Goal: Task Accomplishment & Management: Manage account settings

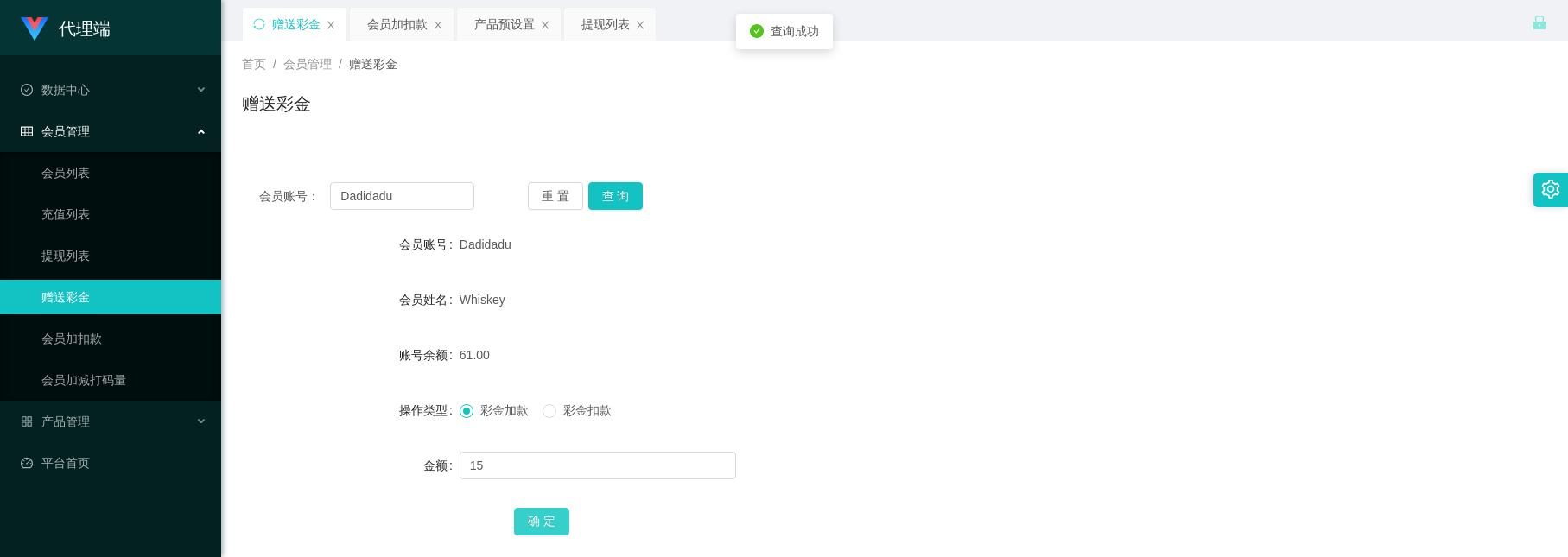
type input "15"
click at [547, 520] on button "确 定" at bounding box center [541, 521] width 55 height 28
click at [613, 194] on button "查 询" at bounding box center [615, 196] width 55 height 28
drag, startPoint x: 413, startPoint y: 195, endPoint x: 342, endPoint y: 184, distance: 71.8
click at [342, 184] on input "Dadidadu" at bounding box center [402, 196] width 143 height 28
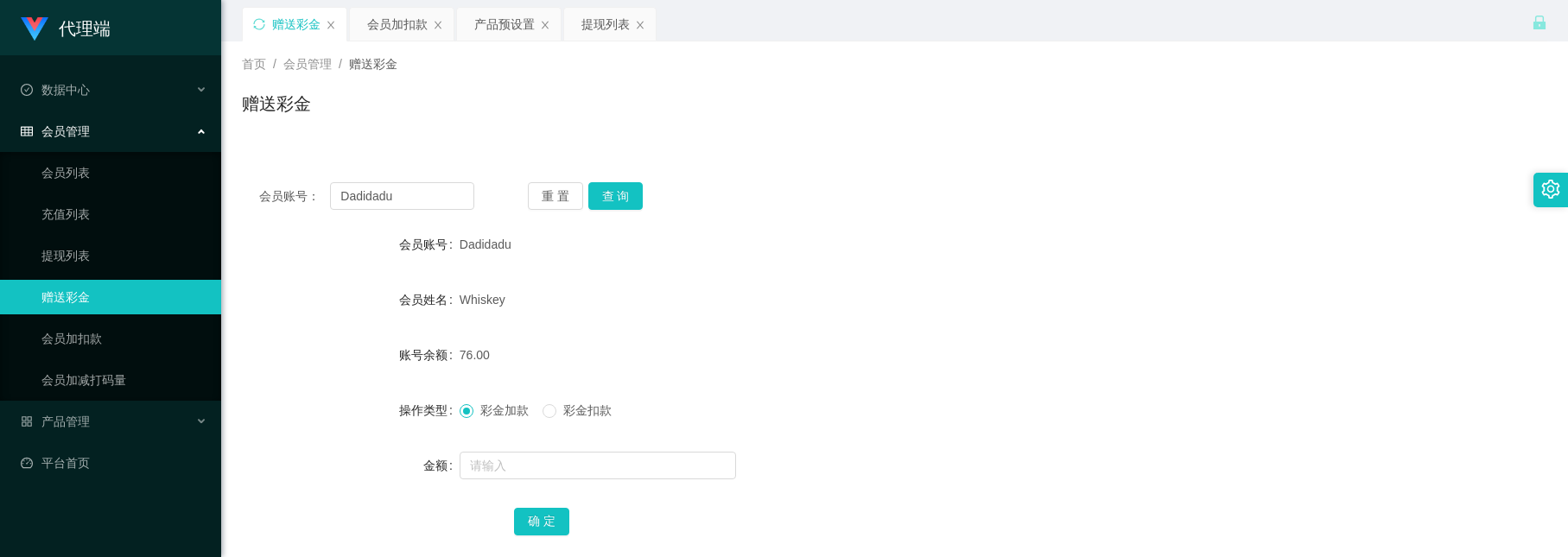
click at [770, 374] on form "会员账号 Dadidadu 会员姓名 Whiskey 账号余额 76.00 操作类型 彩金加款 彩金扣款 金额 确 定" at bounding box center [895, 382] width 1306 height 311
click at [612, 201] on button "查 询" at bounding box center [615, 196] width 55 height 28
click at [617, 197] on button "查 询" at bounding box center [615, 196] width 55 height 28
click at [547, 469] on input "text" at bounding box center [598, 465] width 276 height 28
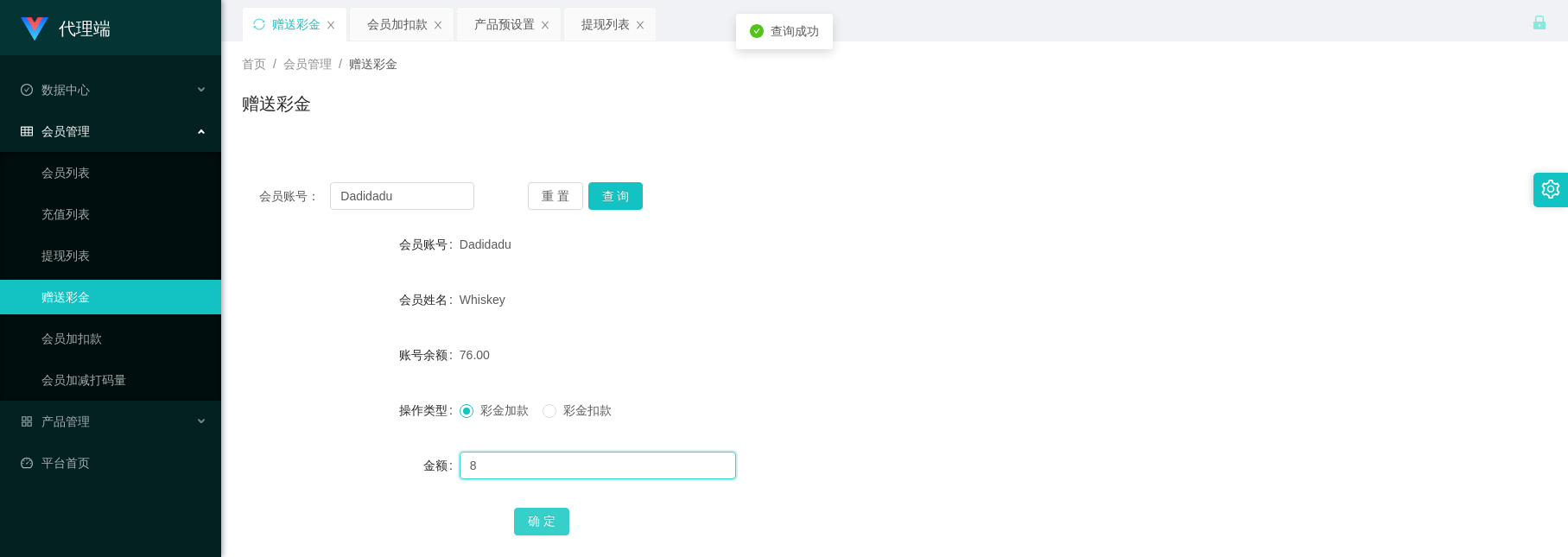
type input "8"
click at [550, 529] on button "确 定" at bounding box center [541, 521] width 55 height 28
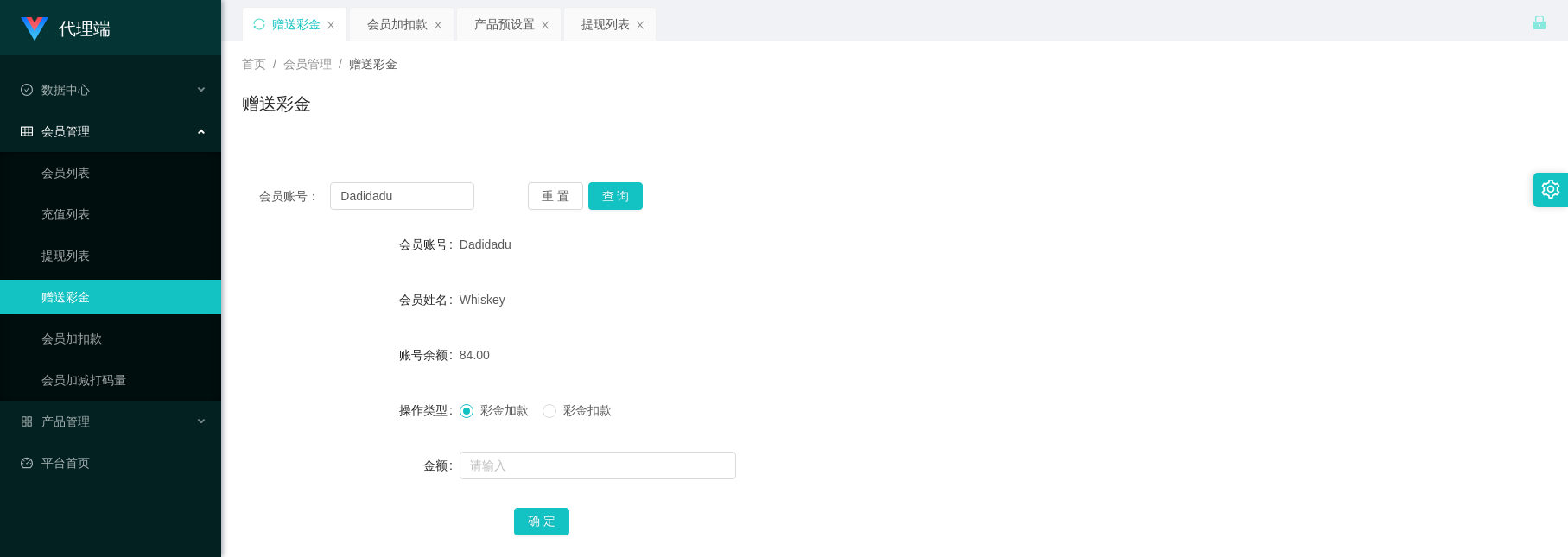
click at [568, 404] on span "彩金扣款" at bounding box center [587, 410] width 62 height 14
click at [496, 413] on span "彩金加款" at bounding box center [504, 410] width 62 height 14
click at [613, 209] on button "查 询" at bounding box center [615, 196] width 55 height 28
click at [610, 182] on button "查 询" at bounding box center [615, 196] width 55 height 28
click at [605, 200] on button "查 询" at bounding box center [615, 196] width 55 height 28
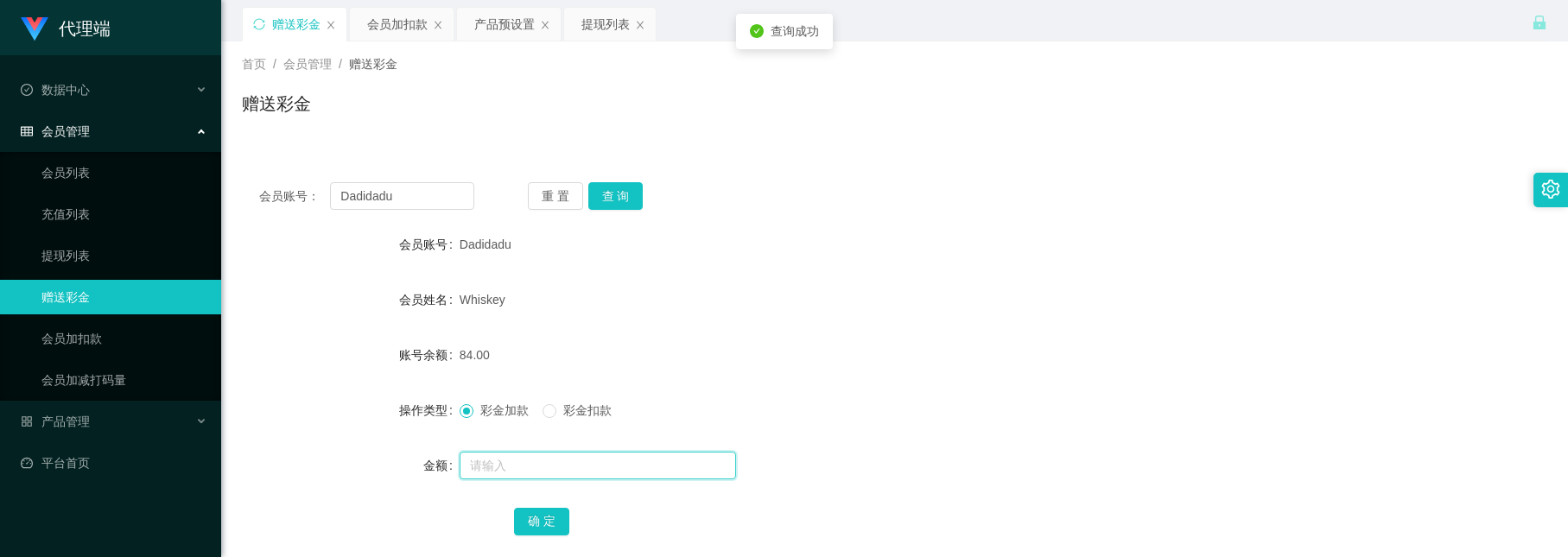
click at [536, 461] on input "text" at bounding box center [598, 465] width 276 height 28
type input "8"
click at [540, 520] on button "确 定" at bounding box center [541, 521] width 55 height 28
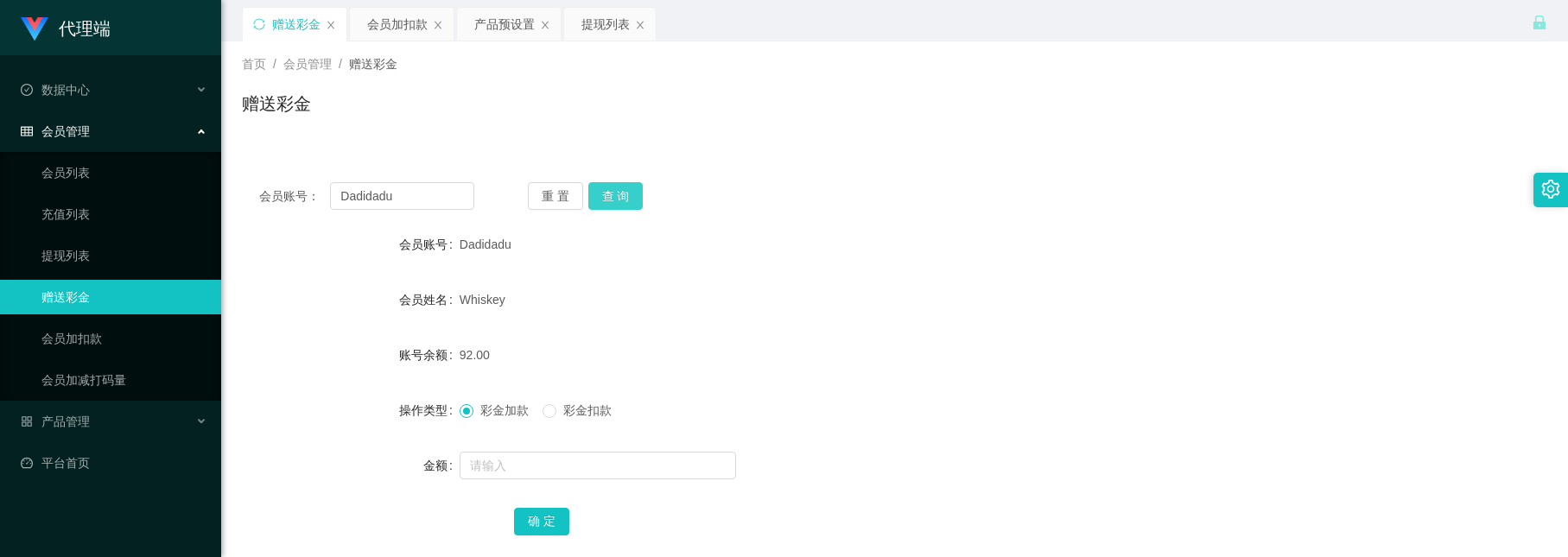
click at [605, 198] on button "查 询" at bounding box center [615, 196] width 55 height 28
click at [711, 319] on form "会员账号 Dadidadu 会员姓名 Whiskey 账号余额 92.00 操作类型 彩金加款 彩金扣款 金额 确 定" at bounding box center [895, 382] width 1306 height 311
drag, startPoint x: 625, startPoint y: 189, endPoint x: 615, endPoint y: 319, distance: 130.4
click at [625, 189] on button "查 询" at bounding box center [615, 196] width 55 height 28
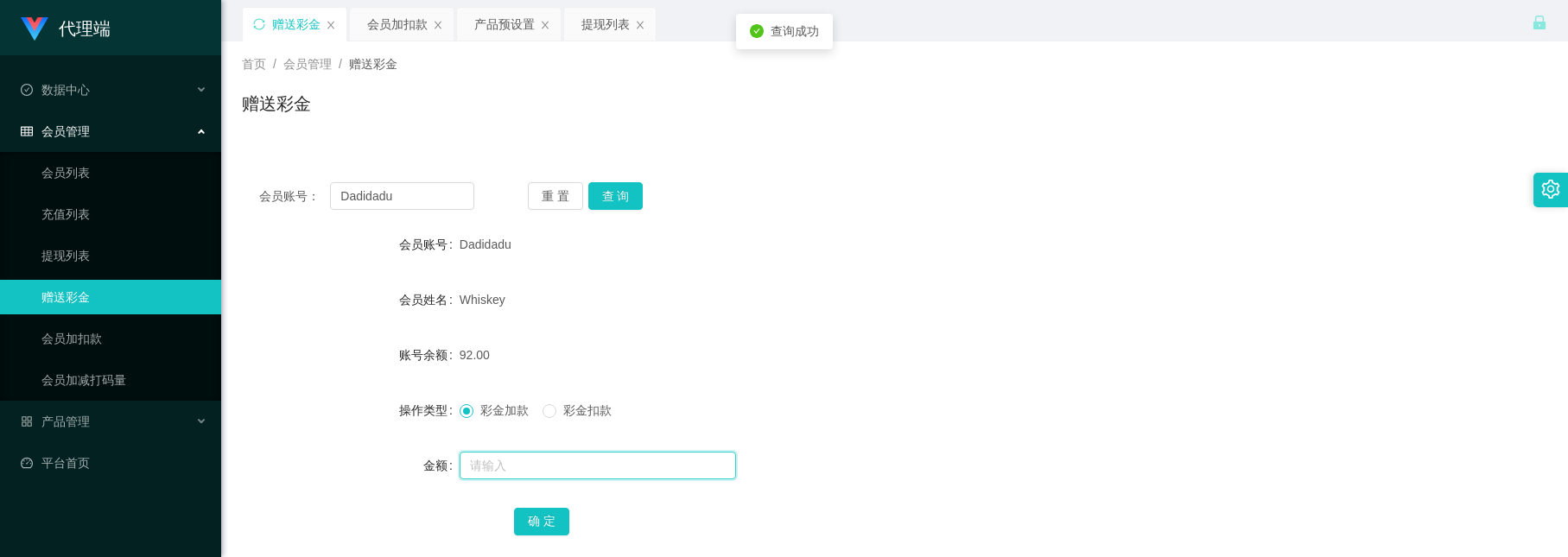
click at [607, 454] on input "text" at bounding box center [598, 465] width 276 height 28
type input "8"
click at [557, 523] on button "确 定" at bounding box center [541, 521] width 55 height 28
click at [449, 50] on div "首页 / 会员管理 / 赠送彩金 / 赠送彩金" at bounding box center [895, 93] width 1347 height 102
click at [553, 470] on input "text" at bounding box center [598, 465] width 276 height 28
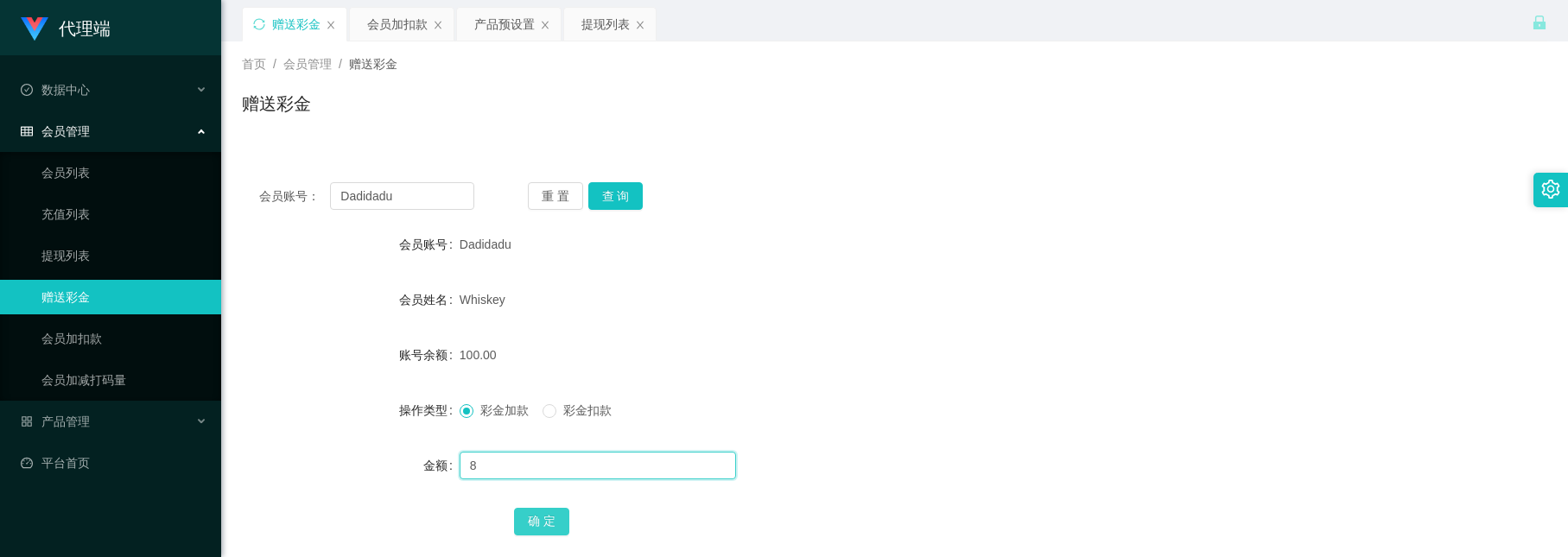
type input "8"
click at [545, 511] on button "确 定" at bounding box center [541, 521] width 55 height 28
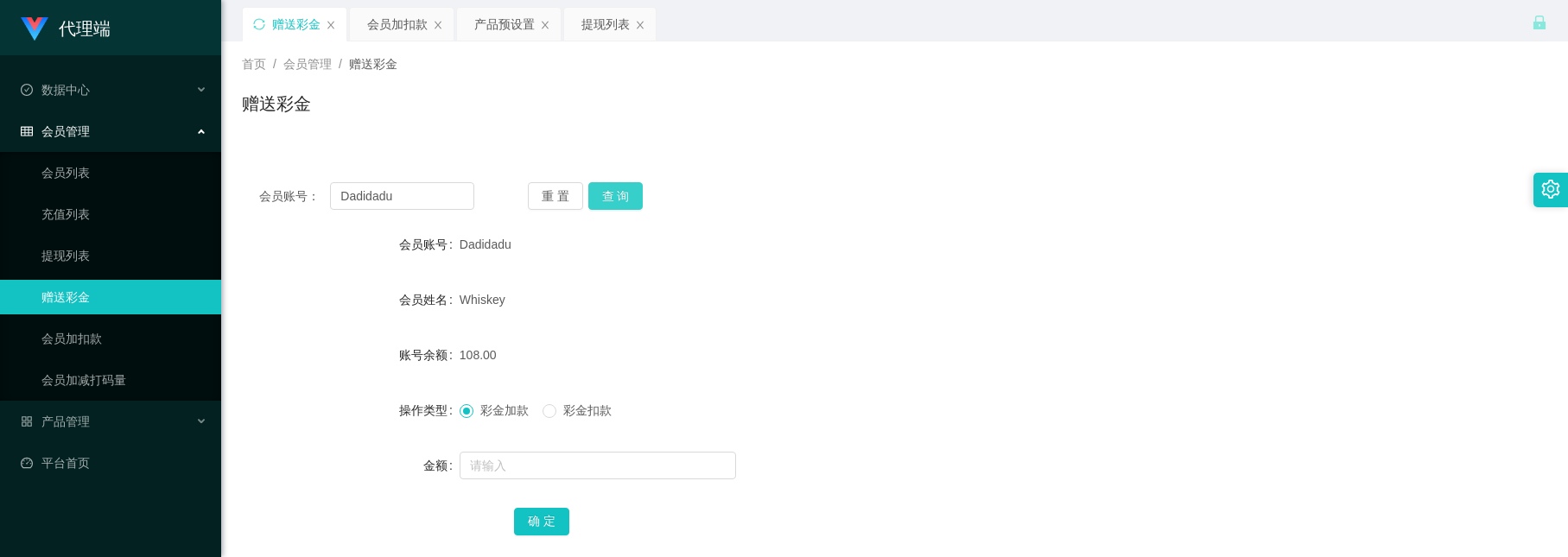
click at [628, 200] on button "查 询" at bounding box center [615, 196] width 55 height 28
click at [596, 198] on button "查 询" at bounding box center [615, 196] width 55 height 28
click at [557, 452] on input "text" at bounding box center [598, 465] width 276 height 28
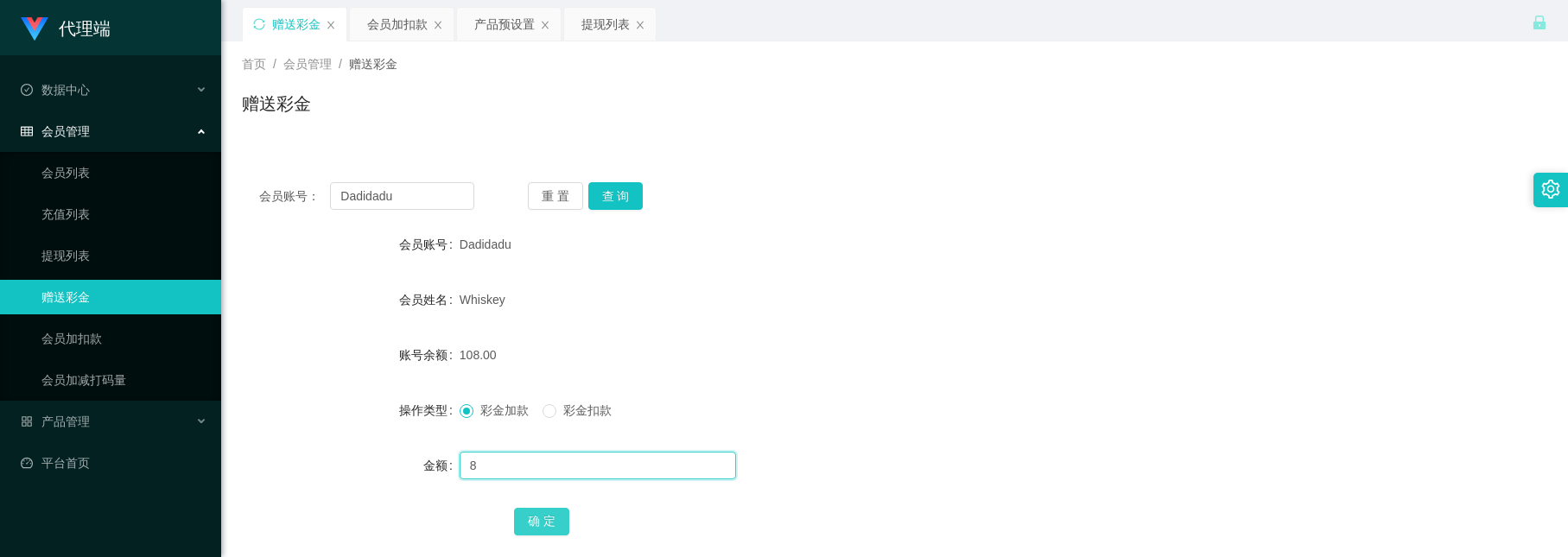
type input "8"
click at [548, 512] on button "确 定" at bounding box center [541, 521] width 55 height 28
click at [579, 469] on input "text" at bounding box center [598, 465] width 276 height 28
type input "8"
click at [565, 521] on button "确 定" at bounding box center [541, 521] width 55 height 28
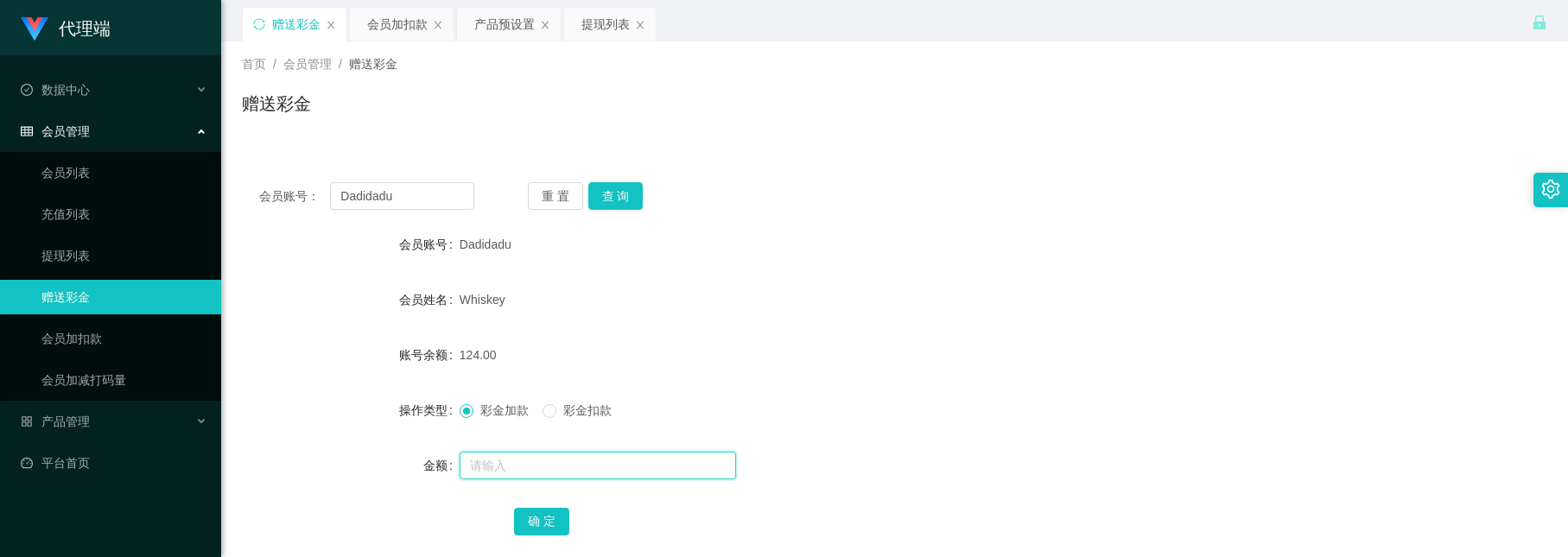
click at [545, 463] on input "text" at bounding box center [598, 465] width 276 height 28
type input "8"
click at [540, 514] on button "确 定" at bounding box center [541, 521] width 55 height 28
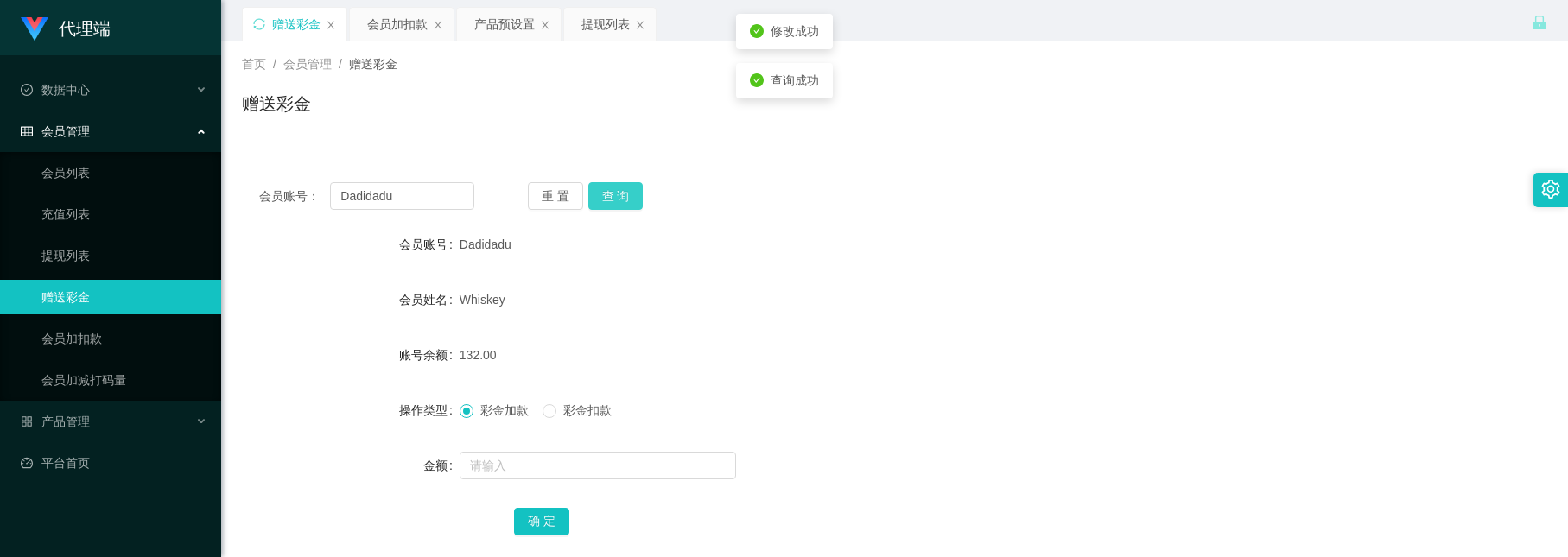
click at [610, 205] on button "查 询" at bounding box center [615, 196] width 55 height 28
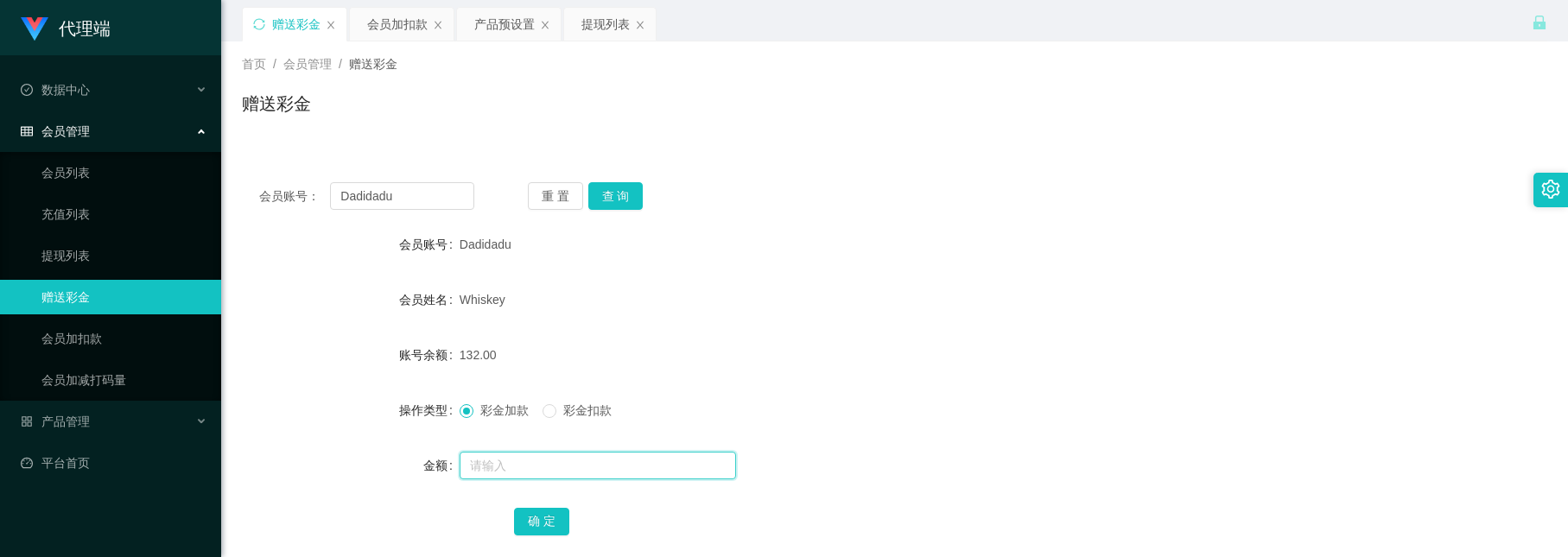
click at [540, 462] on input "text" at bounding box center [598, 465] width 276 height 28
type input "8"
click at [542, 529] on button "确 定" at bounding box center [541, 521] width 55 height 28
click at [615, 190] on button "查 询" at bounding box center [615, 196] width 55 height 28
click at [527, 94] on div "赠送彩金" at bounding box center [895, 110] width 1306 height 40
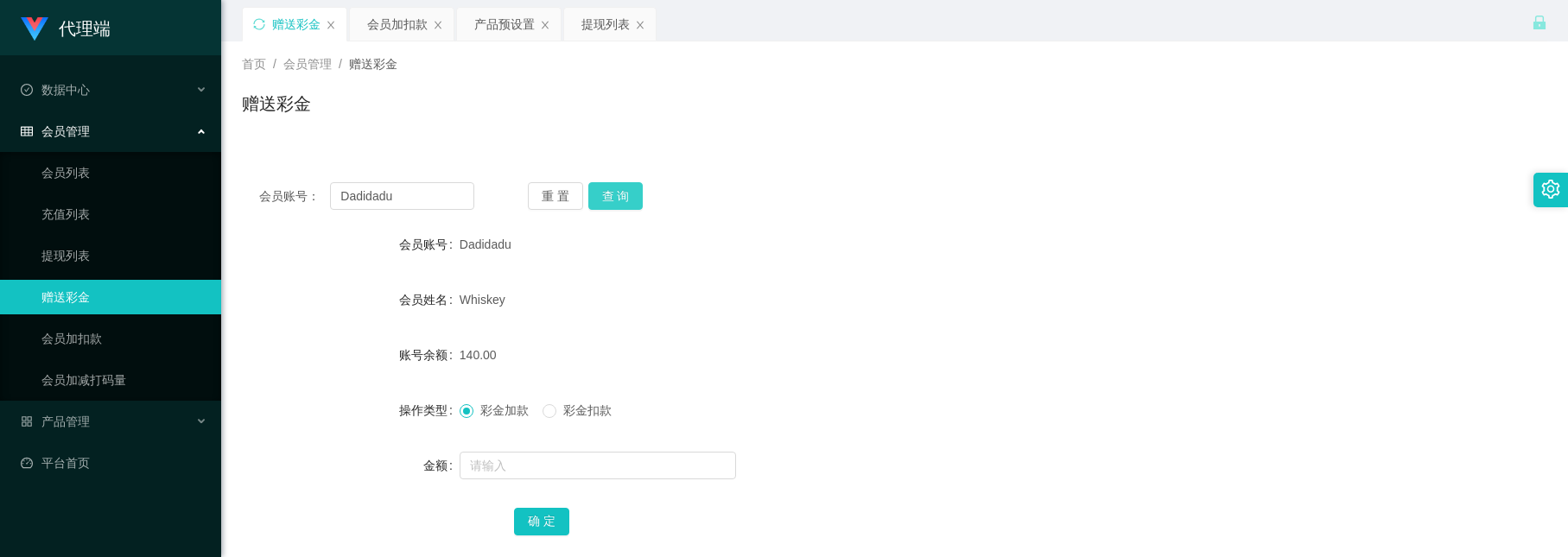
click at [608, 189] on button "查 询" at bounding box center [615, 196] width 55 height 28
click at [634, 198] on button "查 询" at bounding box center [615, 196] width 55 height 28
click at [619, 189] on button "查 询" at bounding box center [615, 196] width 55 height 28
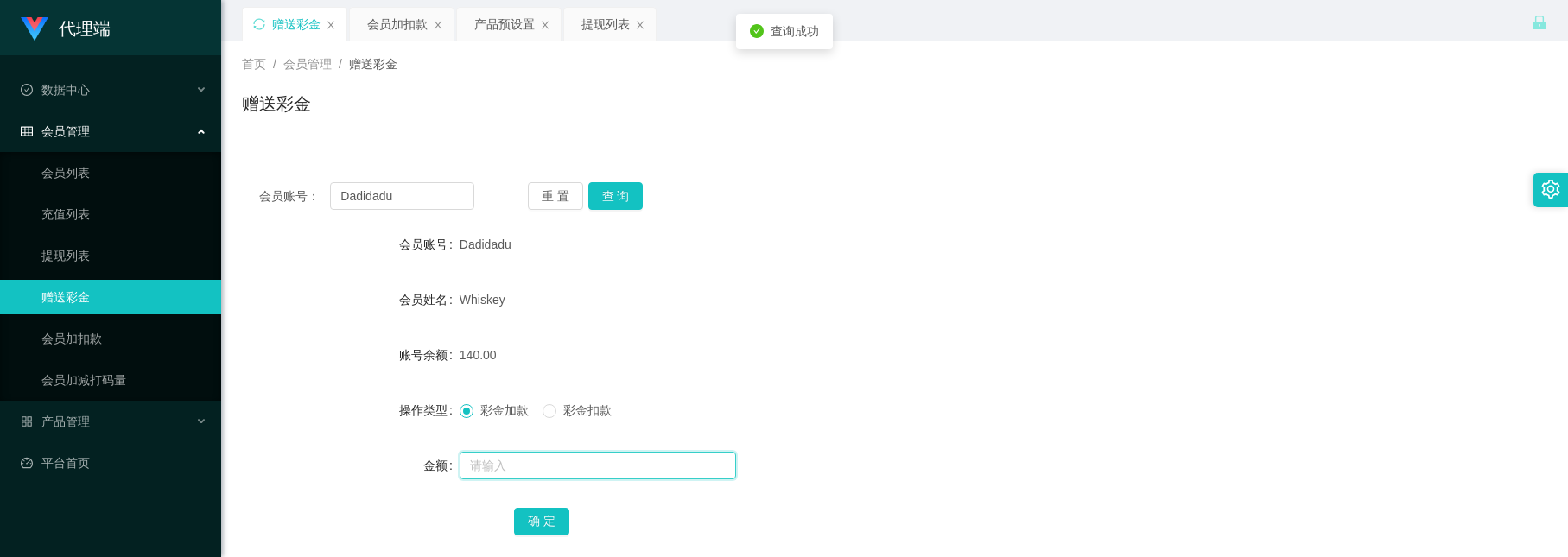
click at [565, 457] on input "text" at bounding box center [598, 465] width 276 height 28
type input "8"
click at [550, 520] on button "确 定" at bounding box center [541, 521] width 55 height 28
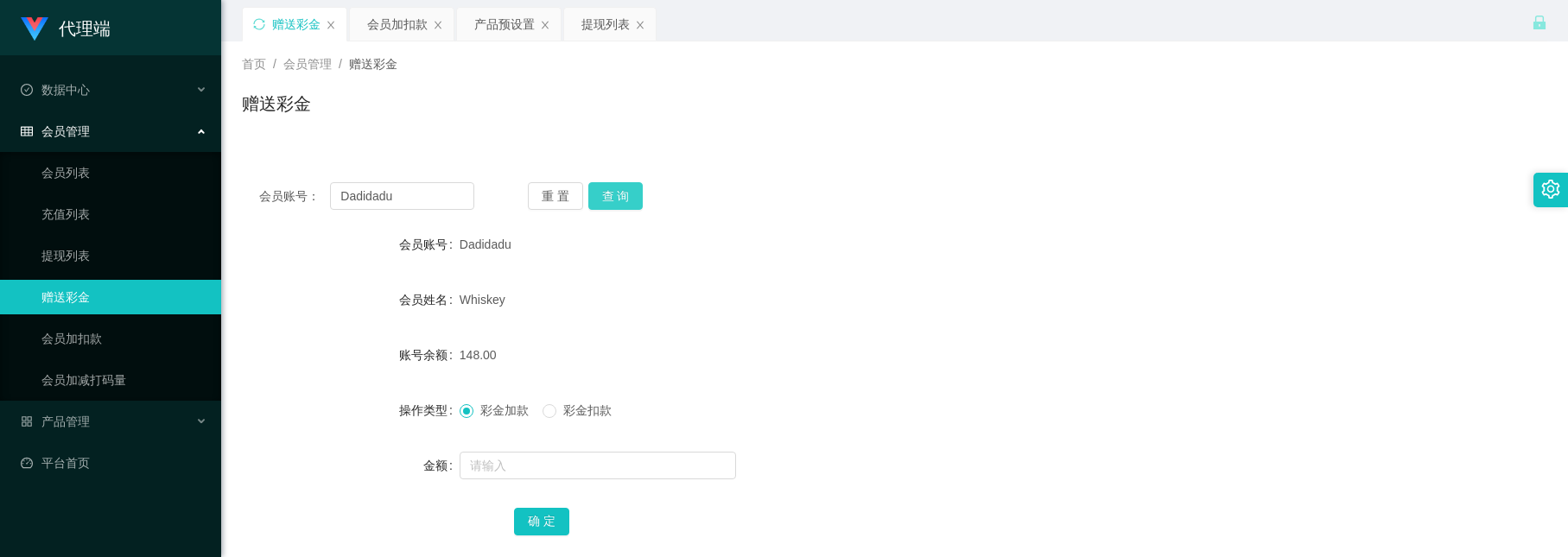
click at [613, 195] on button "查 询" at bounding box center [615, 196] width 55 height 28
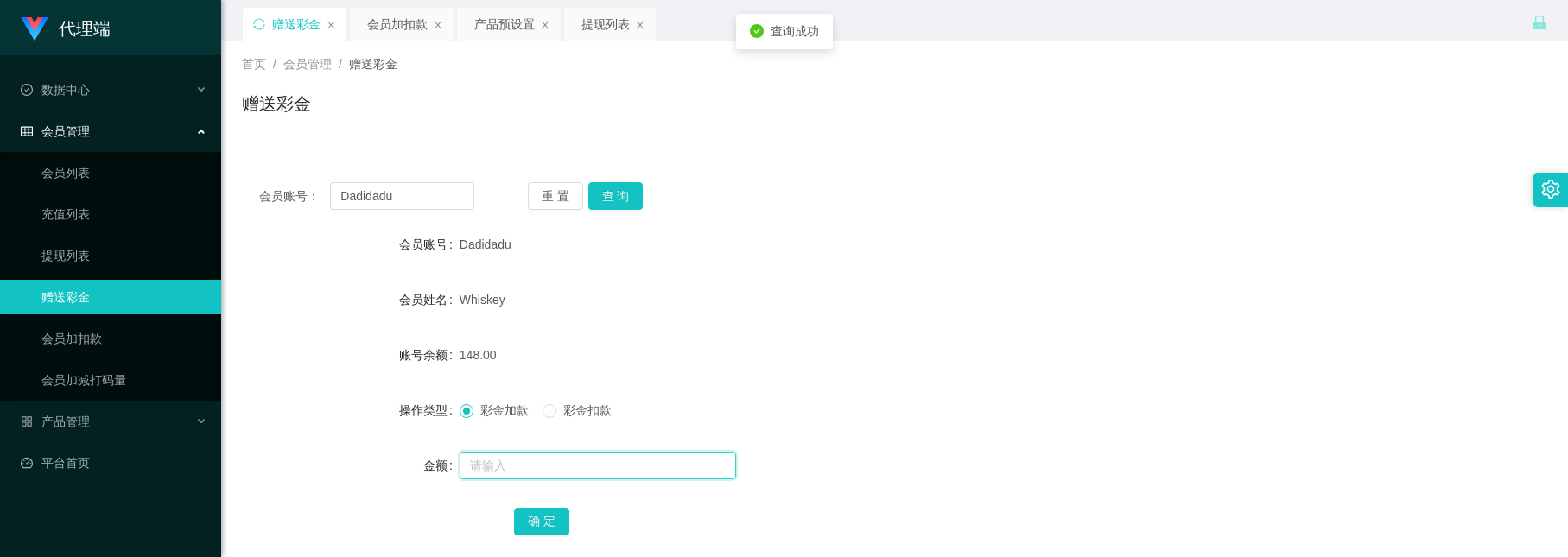
click at [578, 457] on input "text" at bounding box center [598, 465] width 276 height 28
type input "8"
click at [562, 514] on button "确 定" at bounding box center [541, 521] width 55 height 28
click at [610, 176] on div "会员账号： Dadidadu 重 置 查 询 会员账号 Dadidadu 会员姓名 Whiskey 账号余额 156.00 操作类型 彩金加款 彩金扣款 金额…" at bounding box center [895, 371] width 1306 height 411
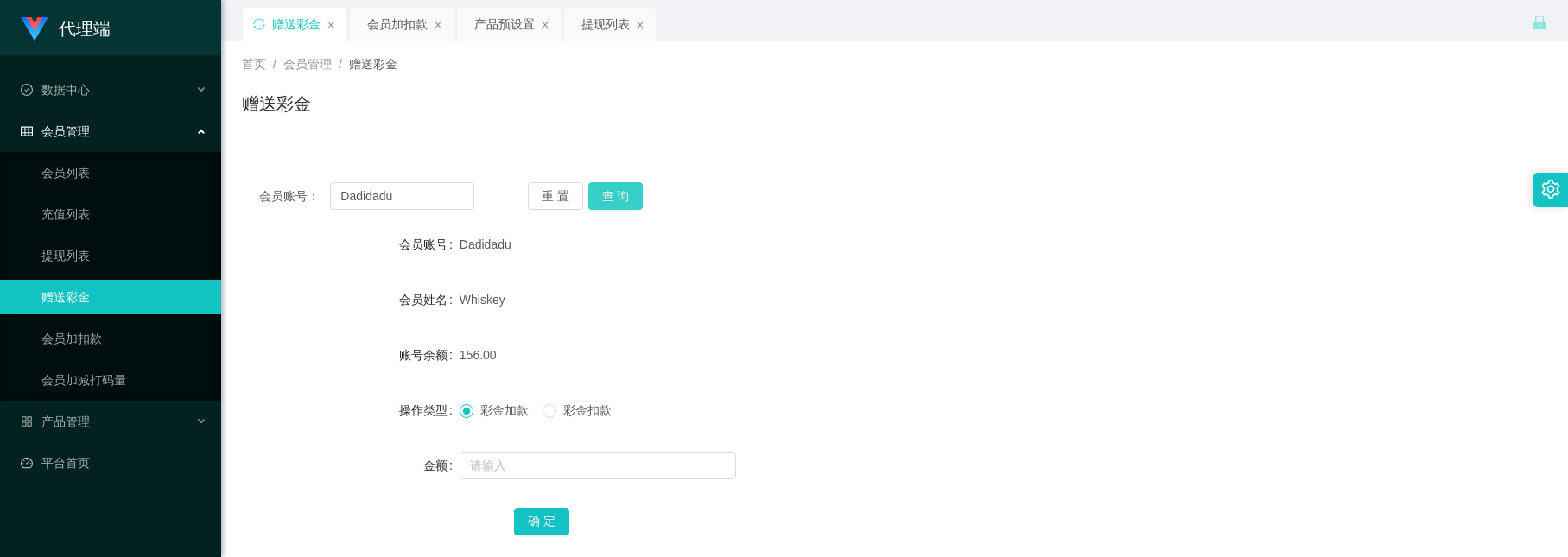
click at [610, 184] on button "查 询" at bounding box center [615, 196] width 55 height 28
click at [903, 53] on div "首页 / 会员管理 / 赠送彩金 / 赠送彩金" at bounding box center [895, 93] width 1347 height 102
click at [496, 467] on input "text" at bounding box center [598, 465] width 276 height 28
type input "8"
click at [613, 182] on button "查 询" at bounding box center [615, 196] width 55 height 28
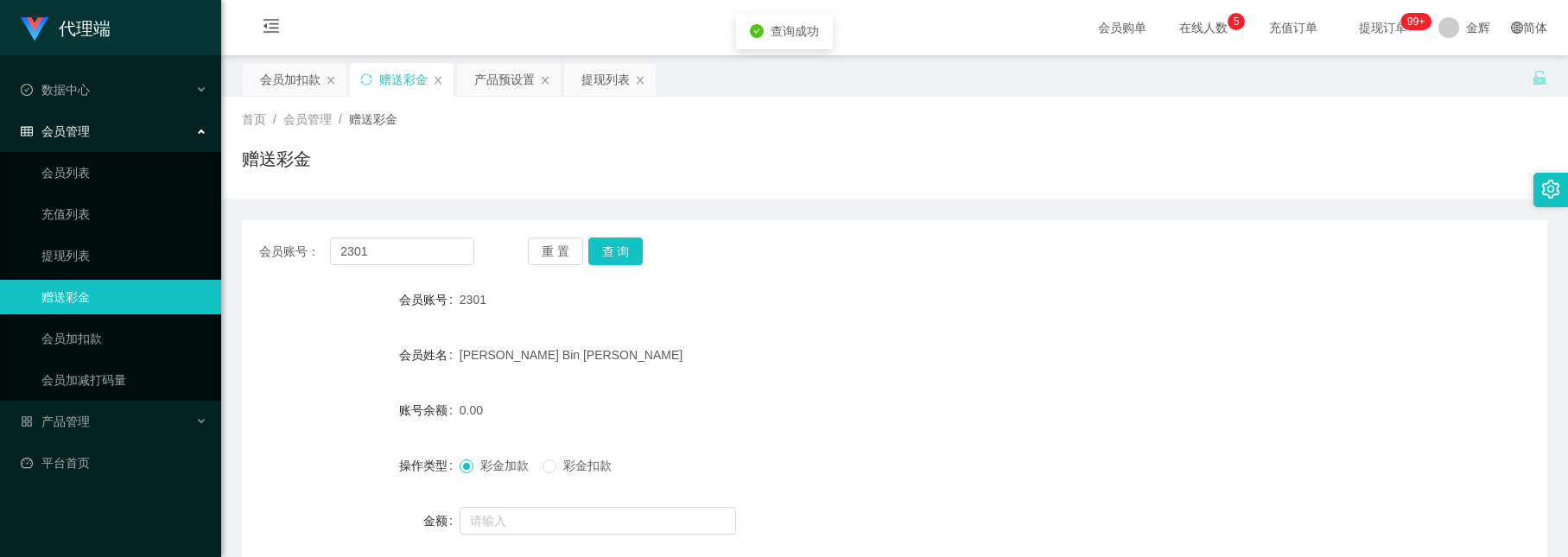
scroll to position [129, 0]
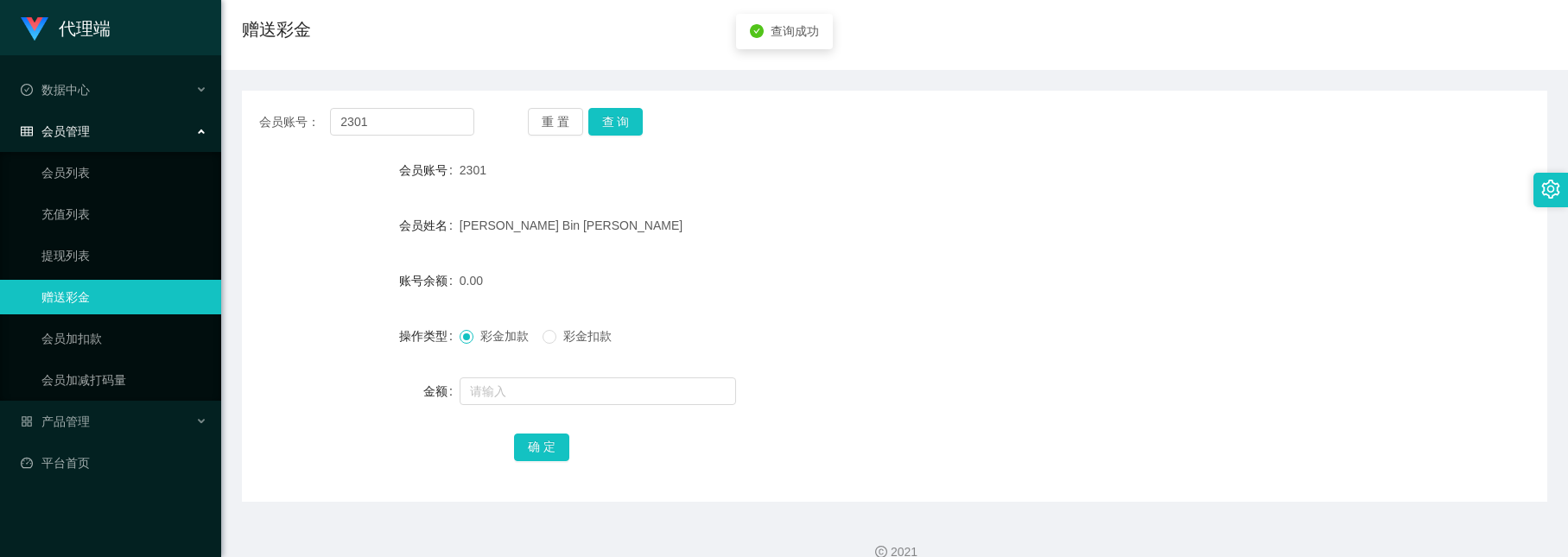
click at [550, 374] on div at bounding box center [841, 391] width 761 height 35
click at [548, 397] on input "text" at bounding box center [598, 391] width 276 height 28
type input "15"
click at [528, 440] on button "确 定" at bounding box center [541, 447] width 55 height 28
click at [323, 182] on div "会员账号" at bounding box center [350, 170] width 217 height 35
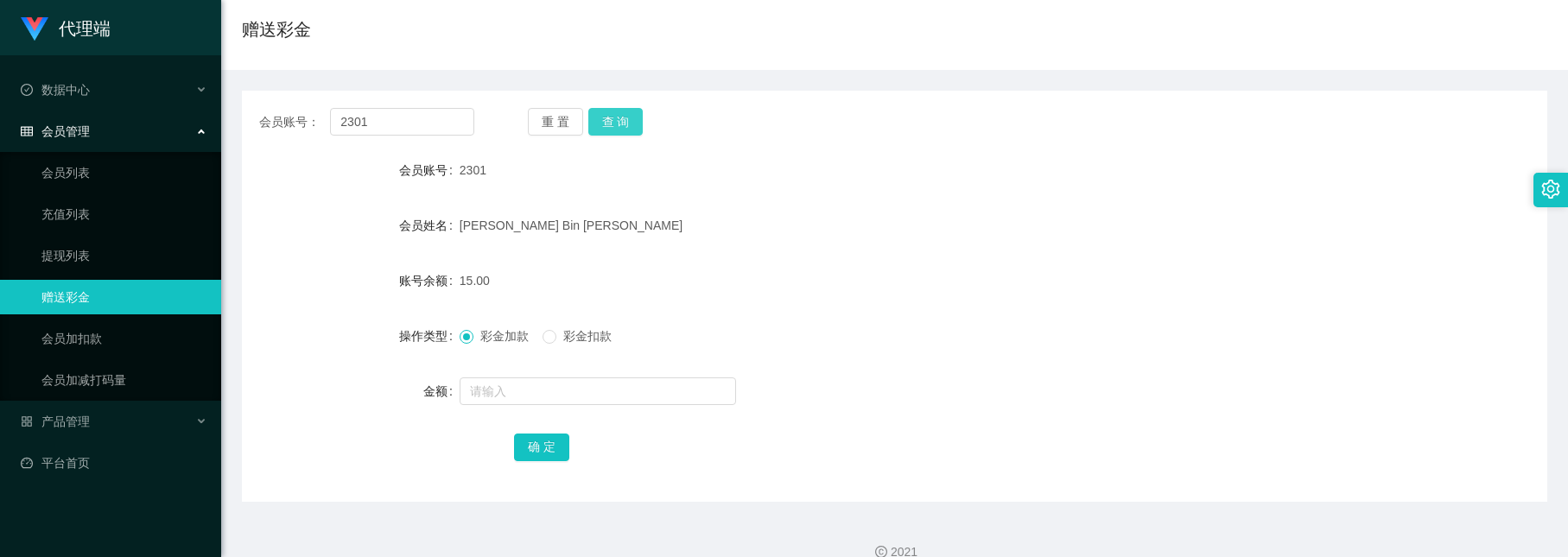
click at [617, 115] on button "查 询" at bounding box center [615, 122] width 55 height 28
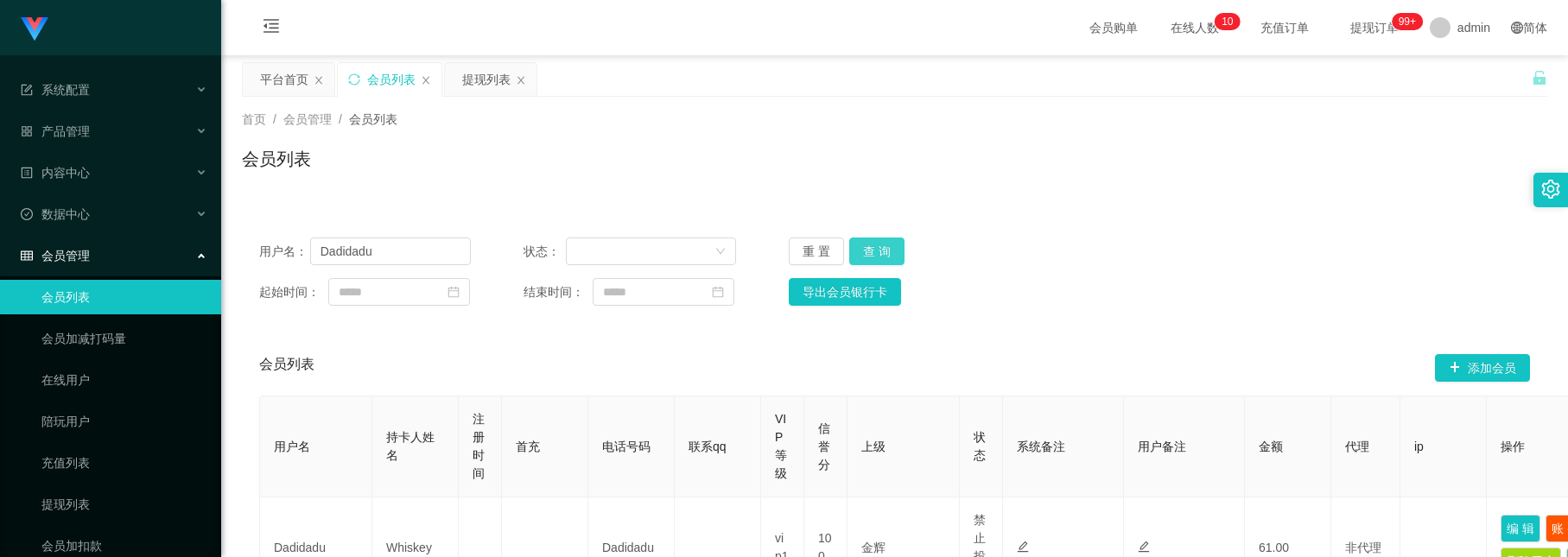
click at [864, 241] on button "查 询" at bounding box center [876, 251] width 55 height 28
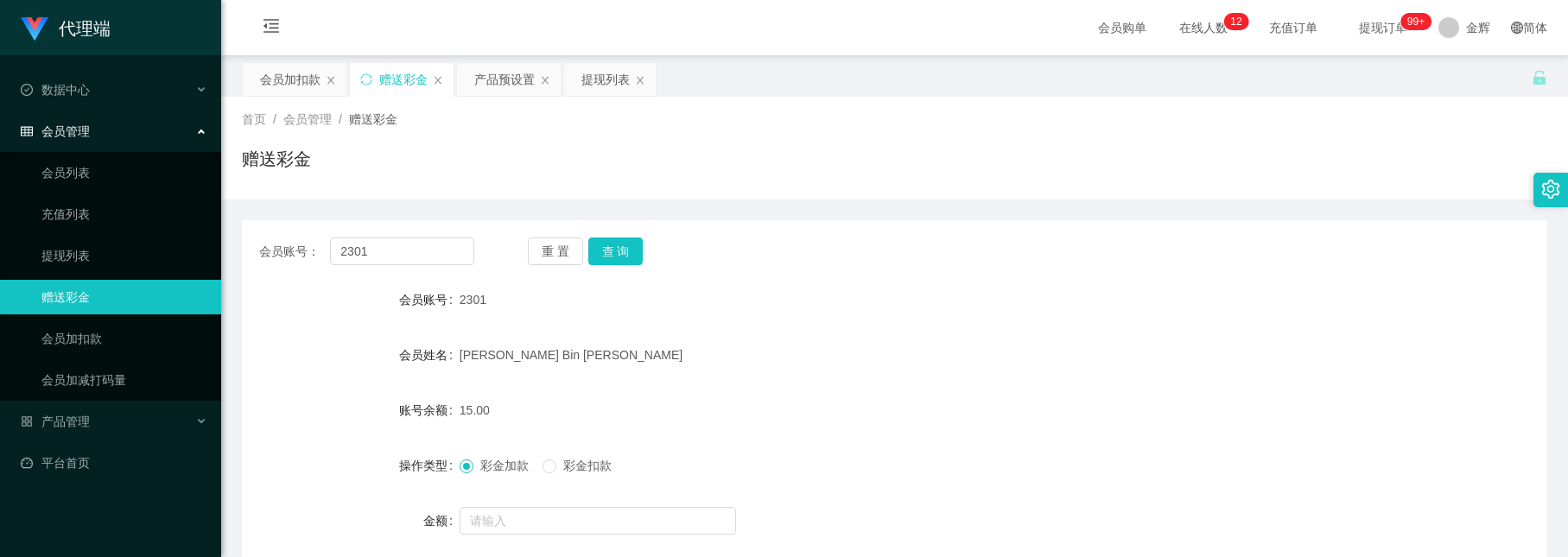
scroll to position [129, 0]
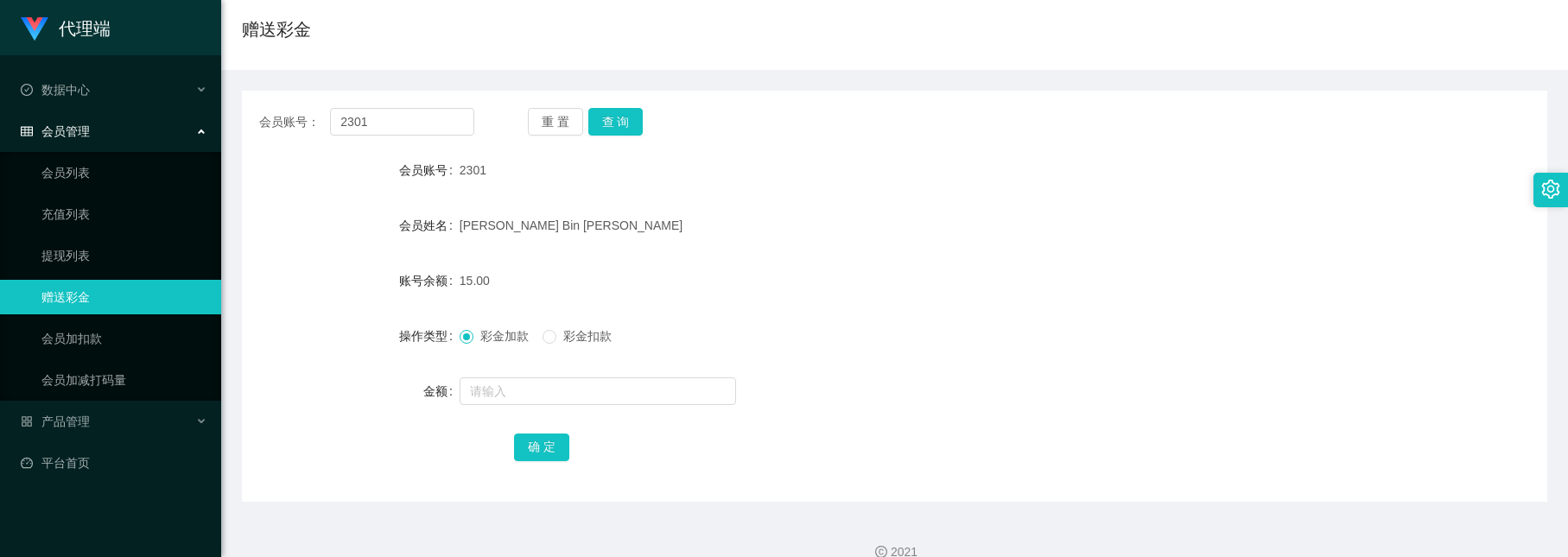
click at [625, 114] on button "查 询" at bounding box center [615, 122] width 55 height 28
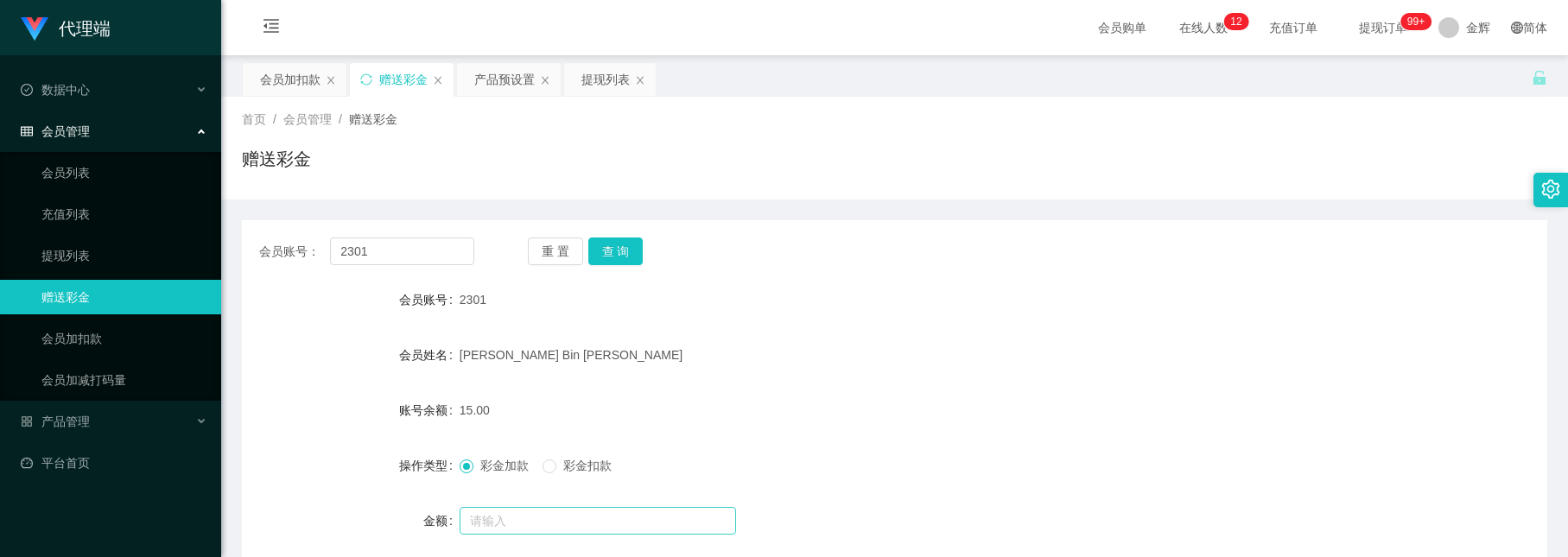
scroll to position [129, 0]
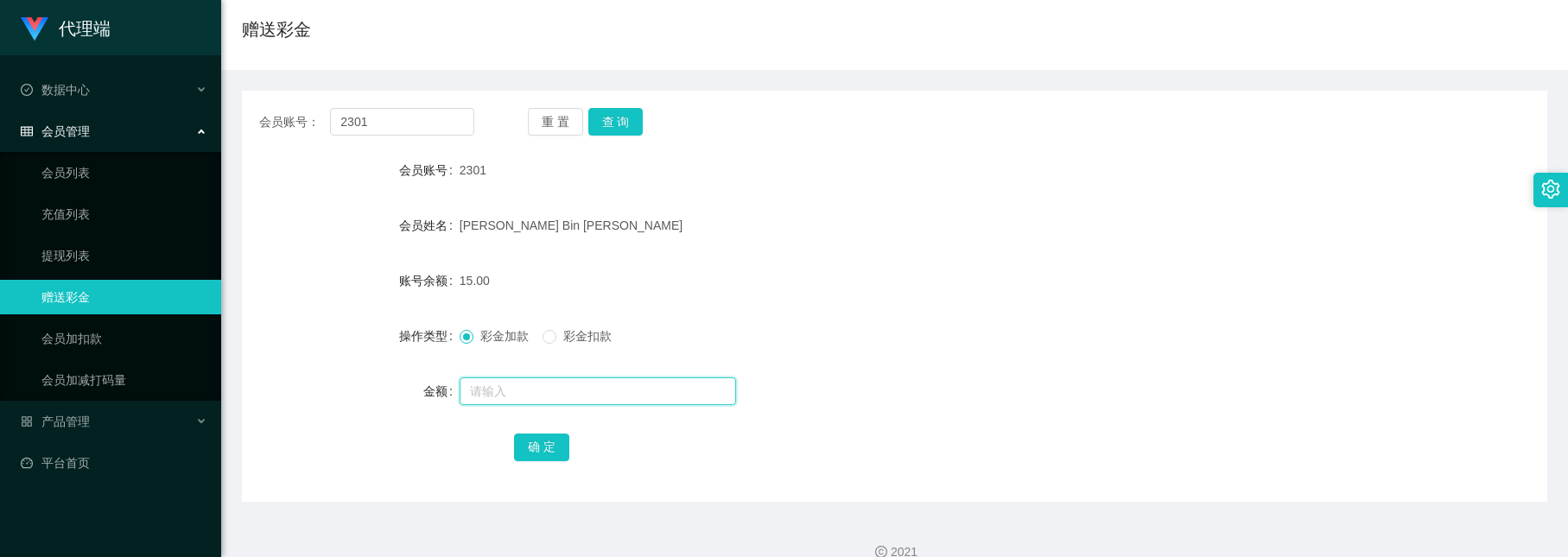
click at [570, 380] on input "text" at bounding box center [598, 391] width 276 height 28
type input "40"
click at [540, 433] on button "确 定" at bounding box center [541, 447] width 55 height 28
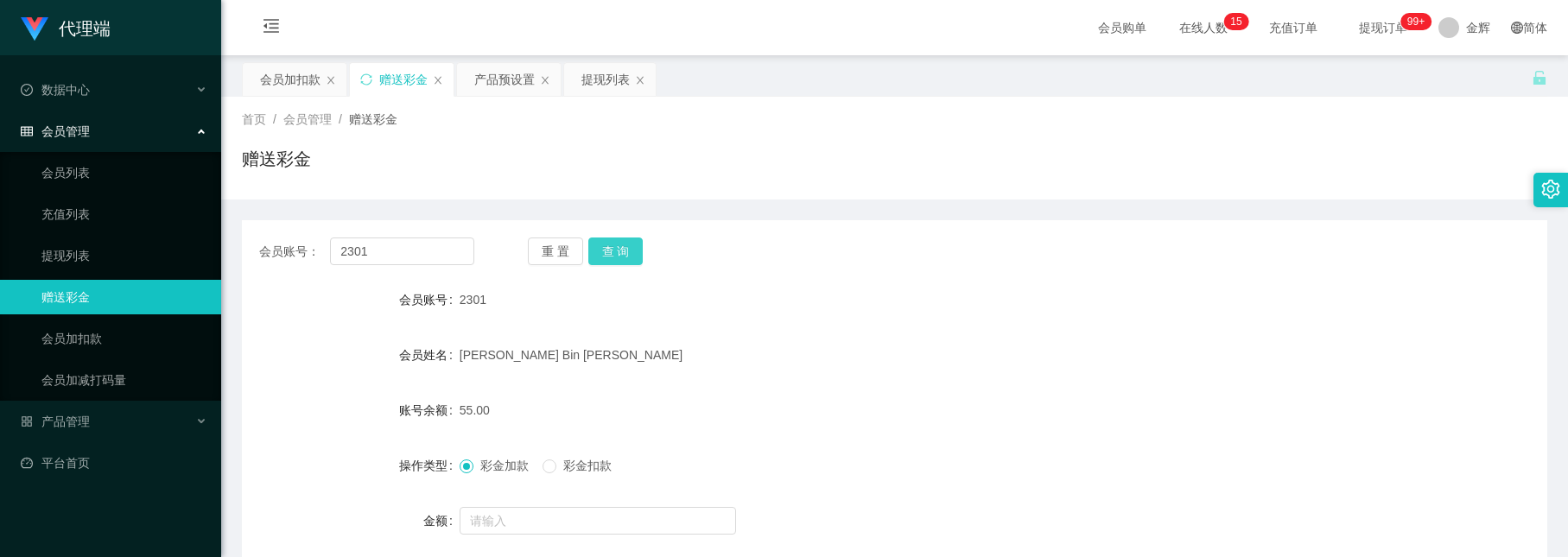
scroll to position [129, 0]
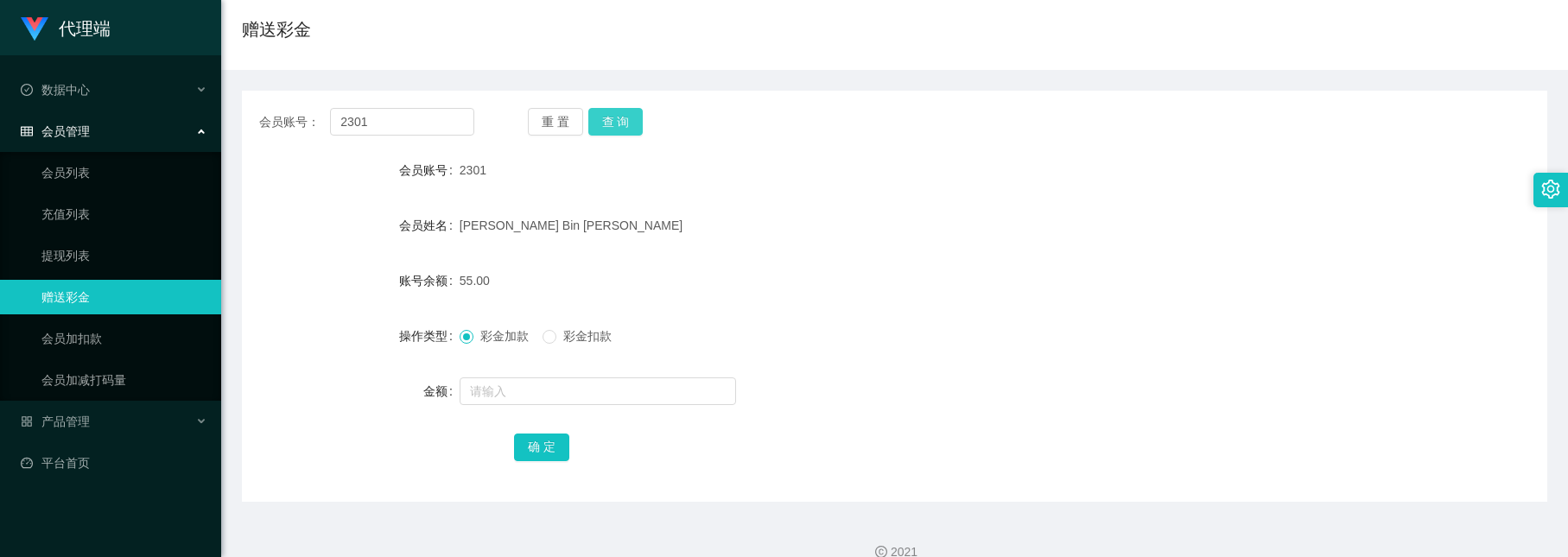
click at [613, 119] on button "查 询" at bounding box center [615, 122] width 55 height 28
drag, startPoint x: 529, startPoint y: 57, endPoint x: 600, endPoint y: 132, distance: 103.3
click at [529, 57] on div "首页 / 会员管理 / 赠送彩金 / 赠送彩金" at bounding box center [895, 18] width 1347 height 102
click at [593, 379] on input "text" at bounding box center [598, 391] width 276 height 28
type input "24"
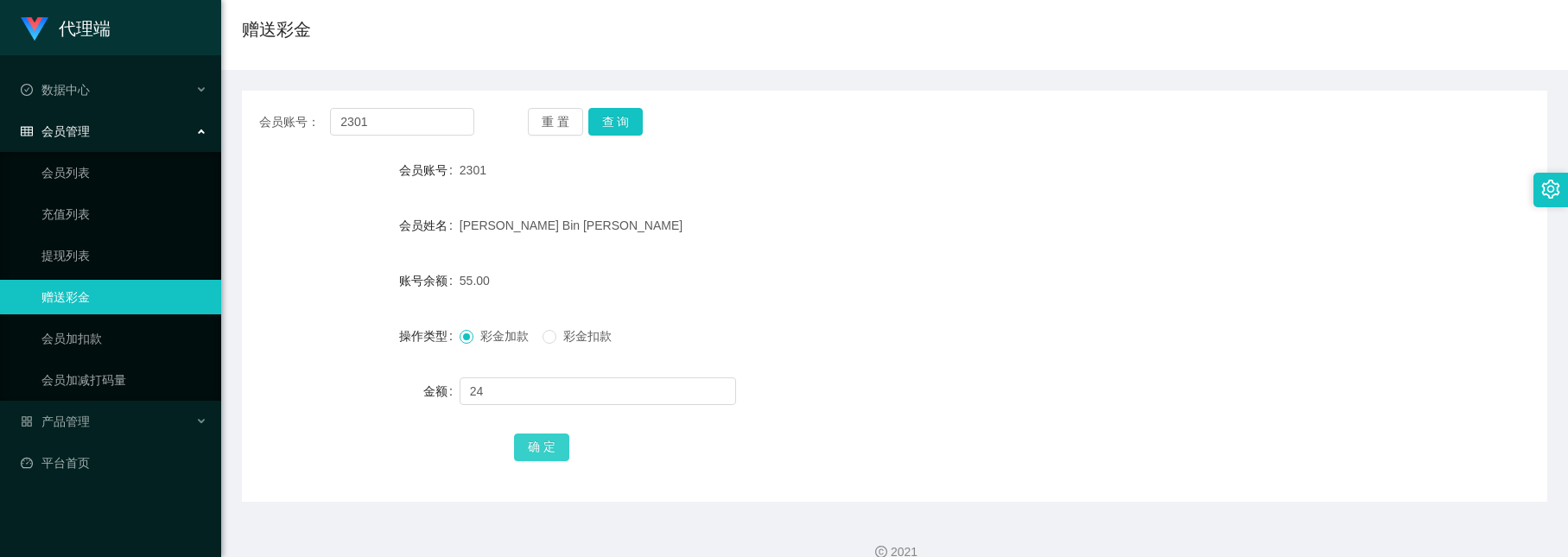
click at [553, 438] on button "确 定" at bounding box center [541, 447] width 55 height 28
click at [597, 127] on button "查 询" at bounding box center [615, 122] width 55 height 28
click at [596, 115] on button "查 询" at bounding box center [615, 122] width 55 height 28
click at [623, 129] on button "查 询" at bounding box center [615, 122] width 55 height 28
click at [625, 119] on button "查 询" at bounding box center [615, 122] width 55 height 28
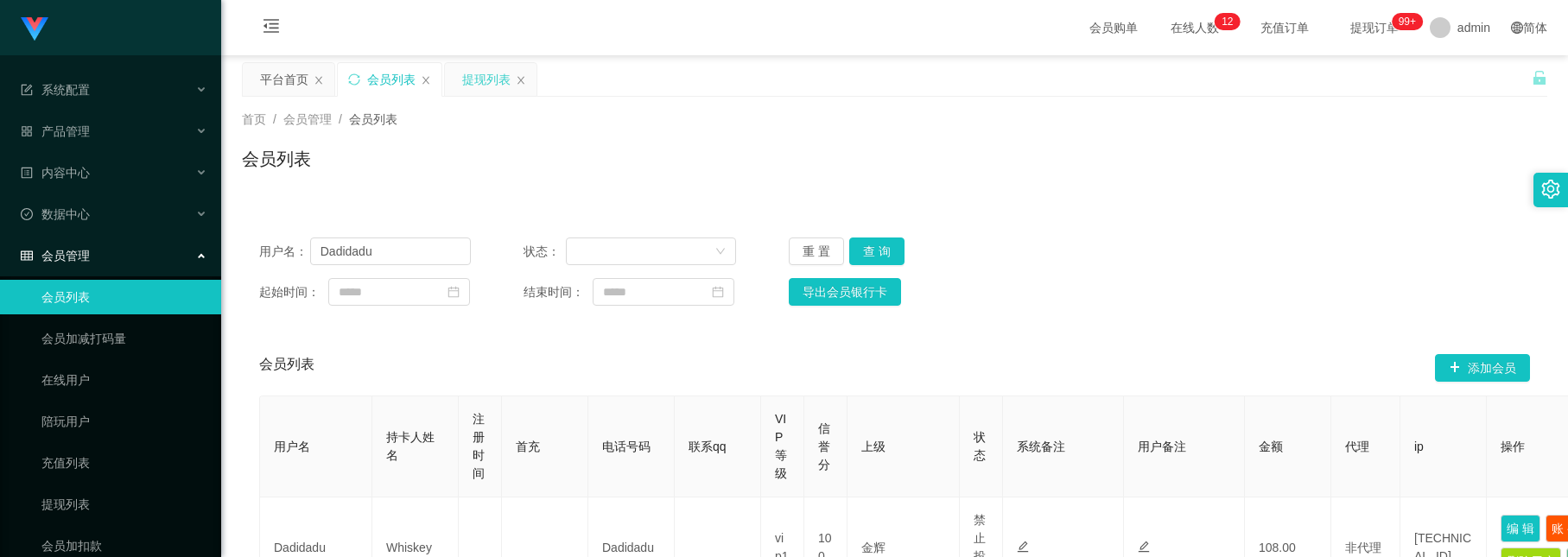
click at [482, 86] on div "提现列表" at bounding box center [487, 79] width 48 height 33
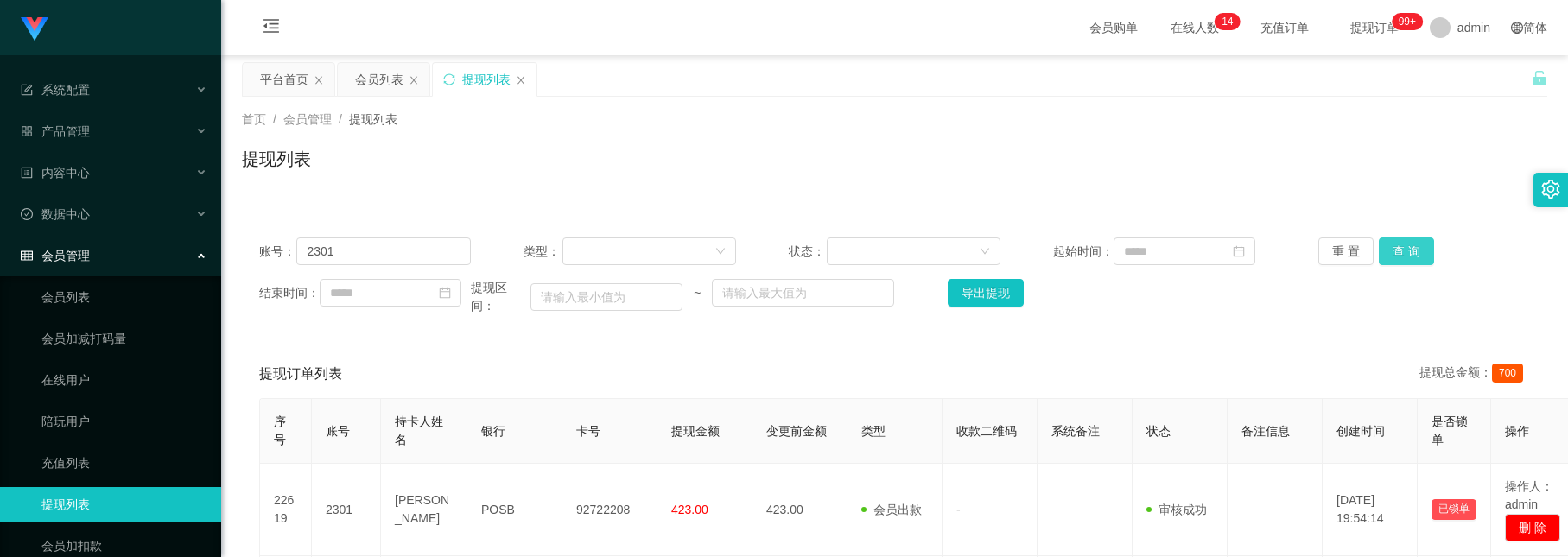
click at [1423, 247] on button "查 询" at bounding box center [1407, 251] width 55 height 28
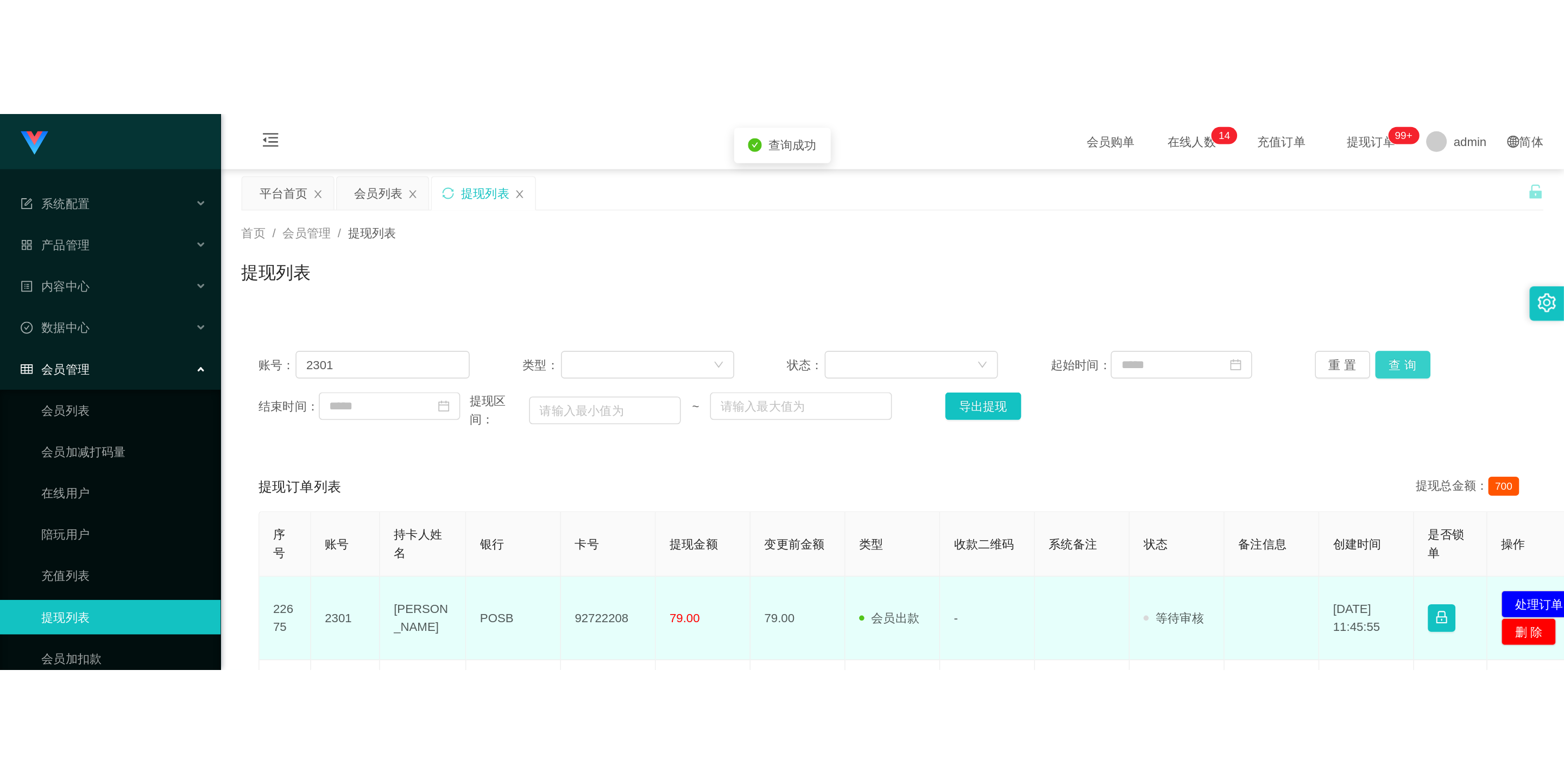
scroll to position [81, 0]
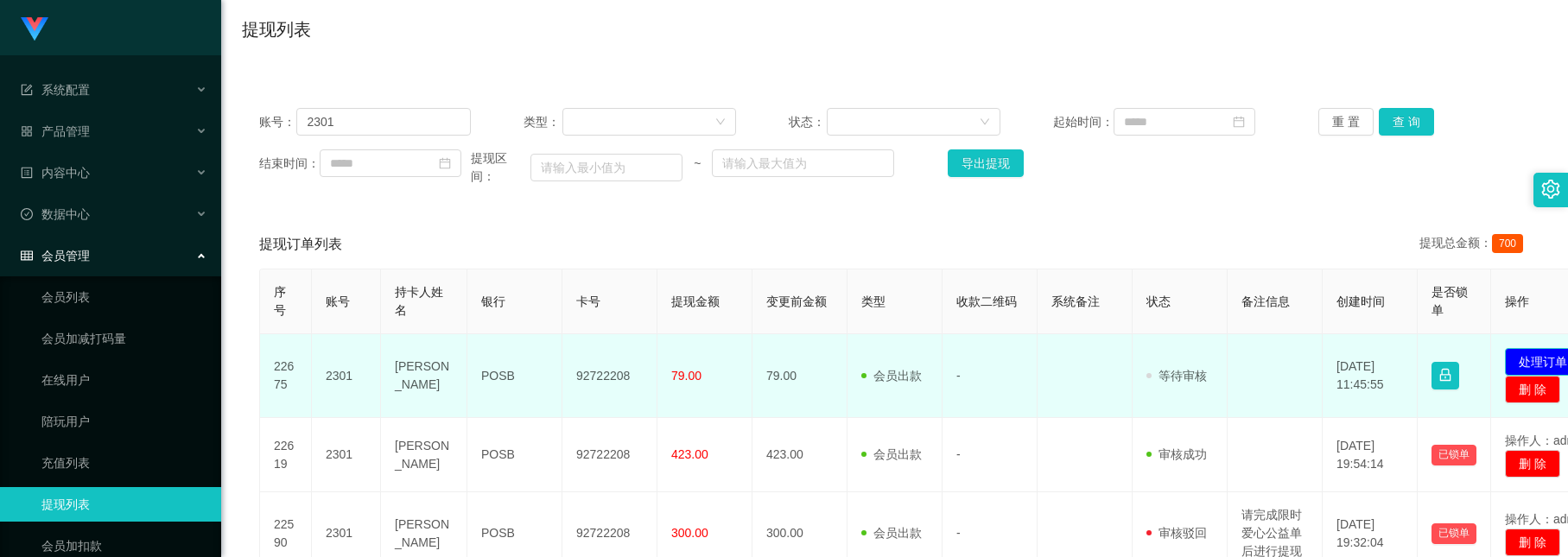
click at [1535, 371] on button "处理订单" at bounding box center [1543, 361] width 76 height 28
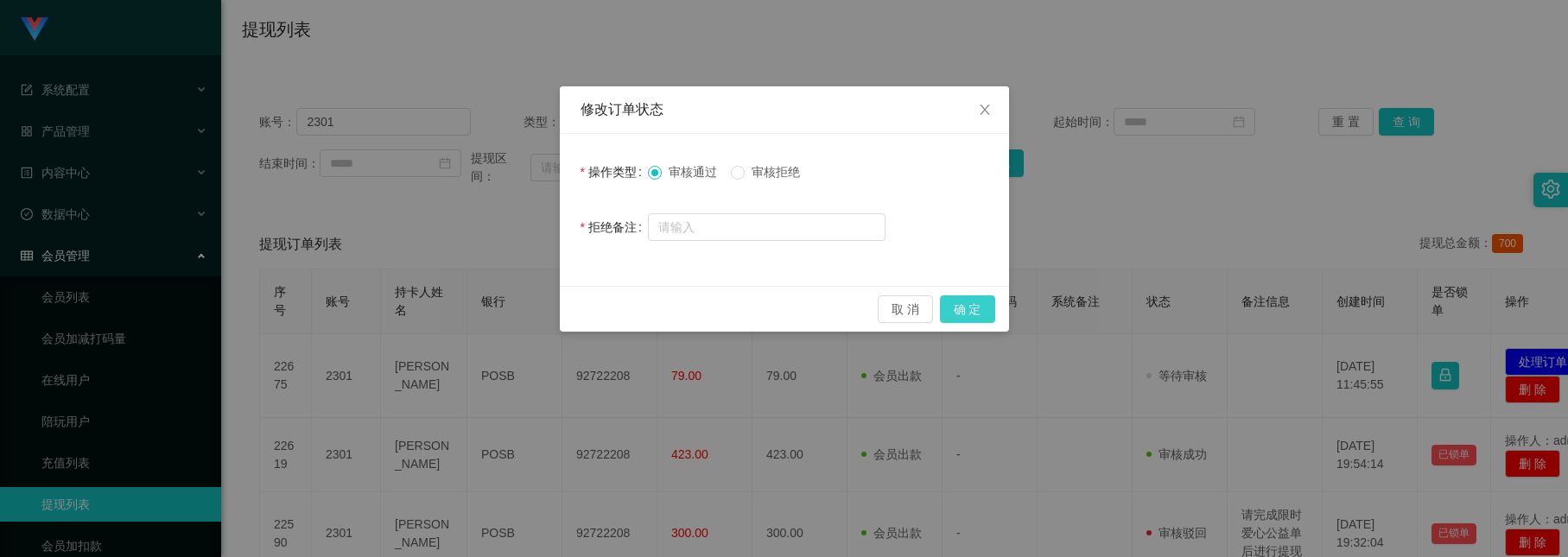
click at [955, 314] on button "确 定" at bounding box center [967, 309] width 55 height 28
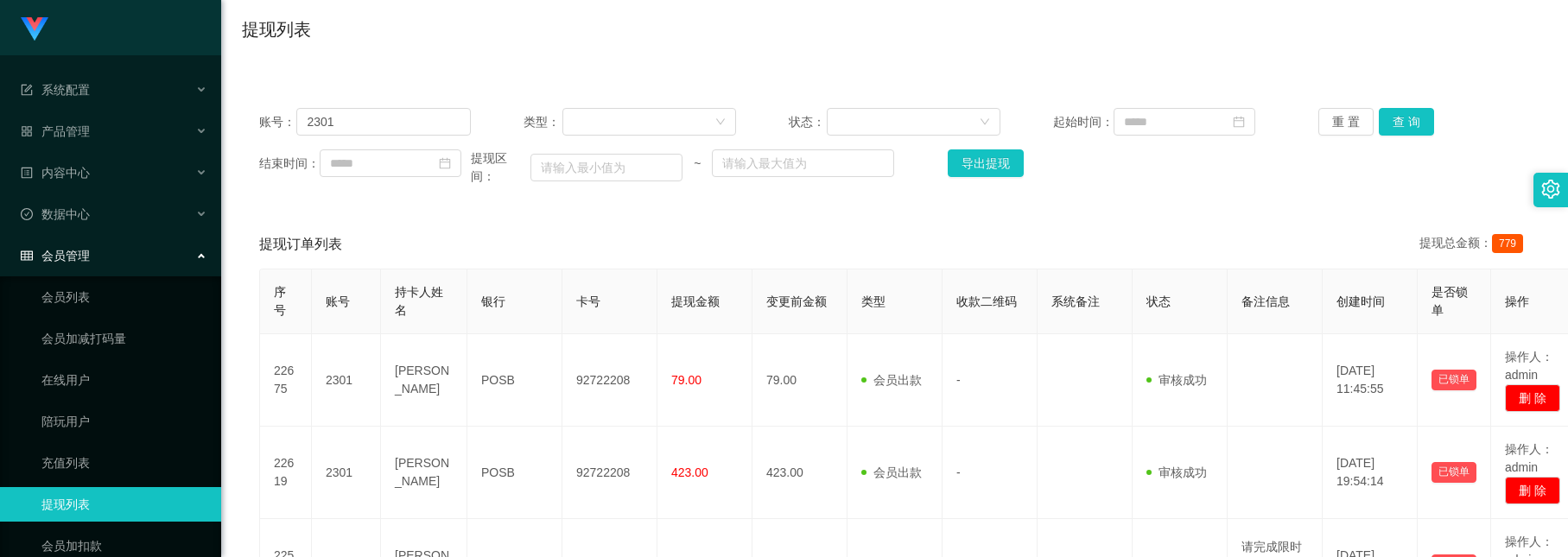
click at [462, 60] on div "首页 / 会员管理 / 提现列表 / 提现列表" at bounding box center [895, 18] width 1347 height 102
drag, startPoint x: 350, startPoint y: 125, endPoint x: 221, endPoint y: 65, distance: 142.3
click at [242, 65] on div "首页 / 会员管理 / 提现列表 / 提现列表 账号： 2301 类型： 状态： 起始时间： 重 置 查 询 结束时间： 提现区间： ~ 导出提现 提现订单列…" at bounding box center [895, 456] width 1306 height 977
click at [420, 78] on div "账号： 2301 类型： 状态： 起始时间： 重 置 查 询 结束时间： 提现区间： ~ 导出提现 提现订单列表 提现总金额： 779 序号 账号 持卡人姓名…" at bounding box center [895, 506] width 1306 height 874
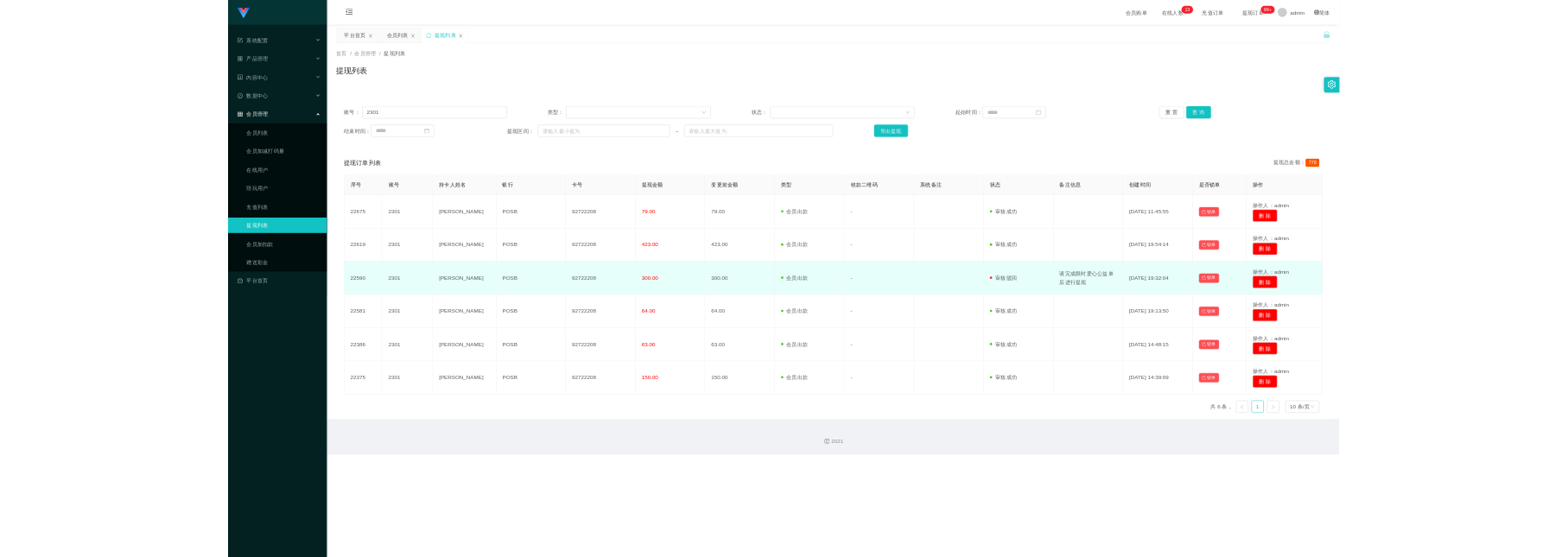
scroll to position [0, 0]
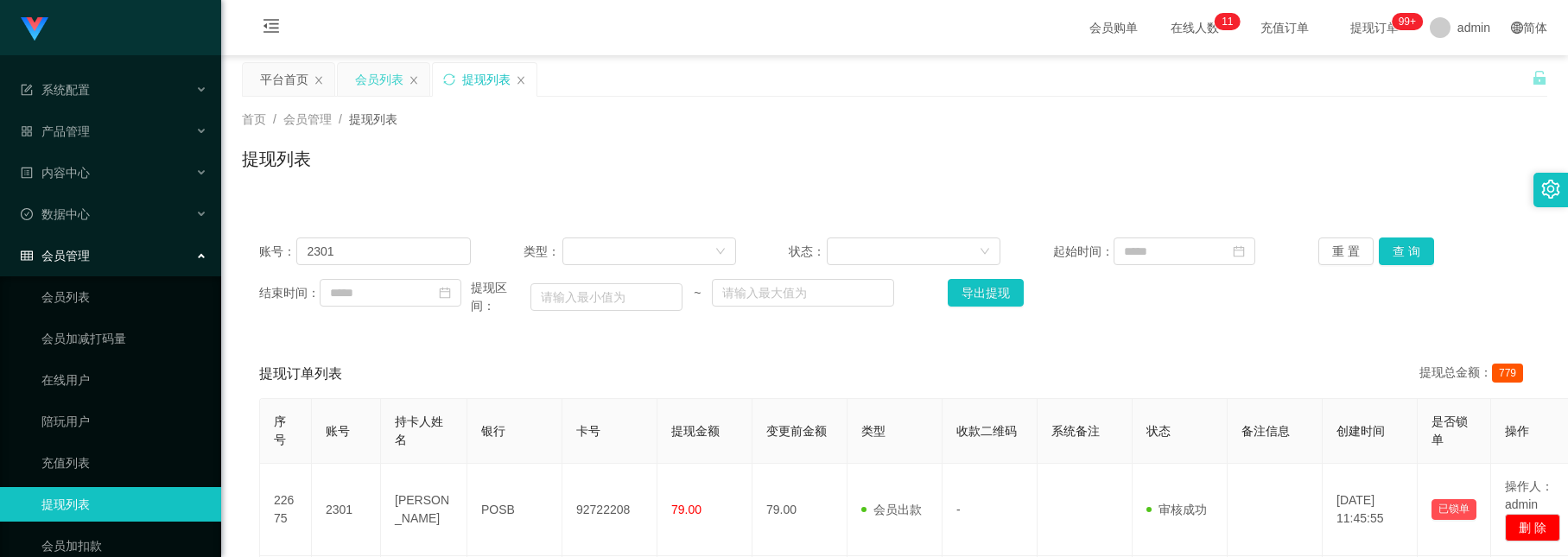
click at [394, 86] on div "会员列表" at bounding box center [380, 79] width 48 height 33
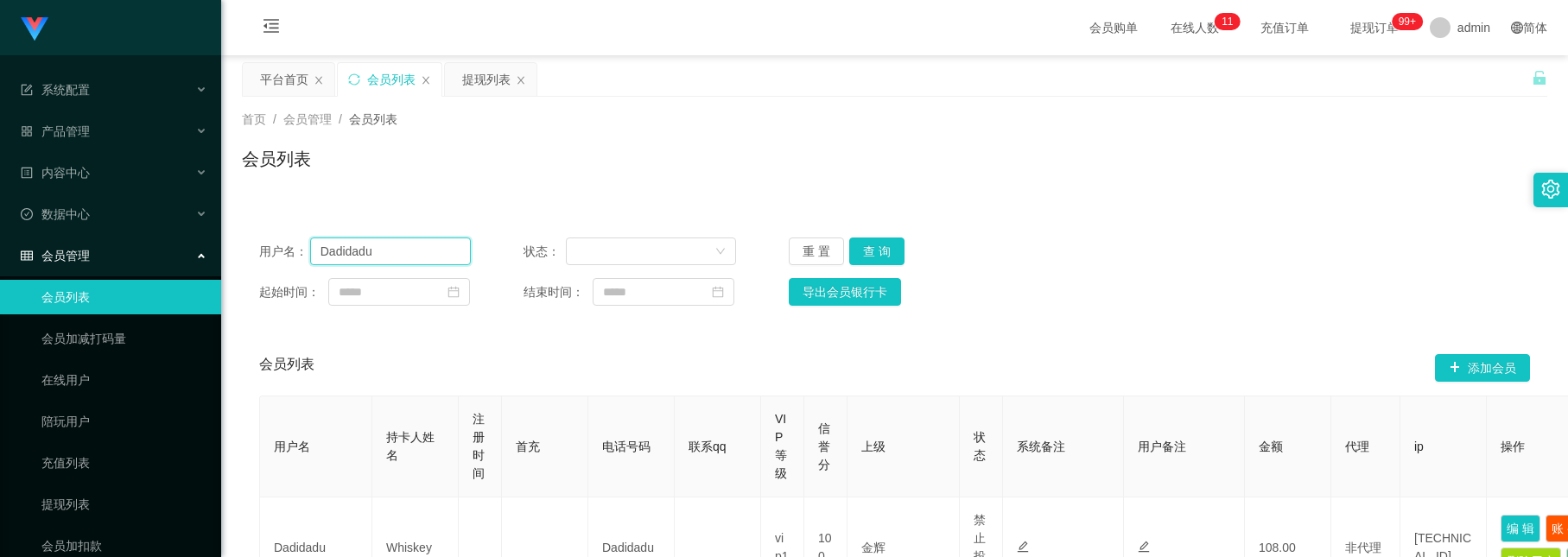
drag, startPoint x: 394, startPoint y: 252, endPoint x: 246, endPoint y: 189, distance: 160.9
click at [246, 189] on div "首页 / 会员管理 / 会员列表 / 会员列表 用户名： Dadidadu 状态： 重 置 查 询 起始时间： 结束时间： 导出会员银行卡 会员列表 添加会员…" at bounding box center [895, 375] width 1306 height 557
click at [470, 84] on div "提现列表" at bounding box center [487, 79] width 48 height 33
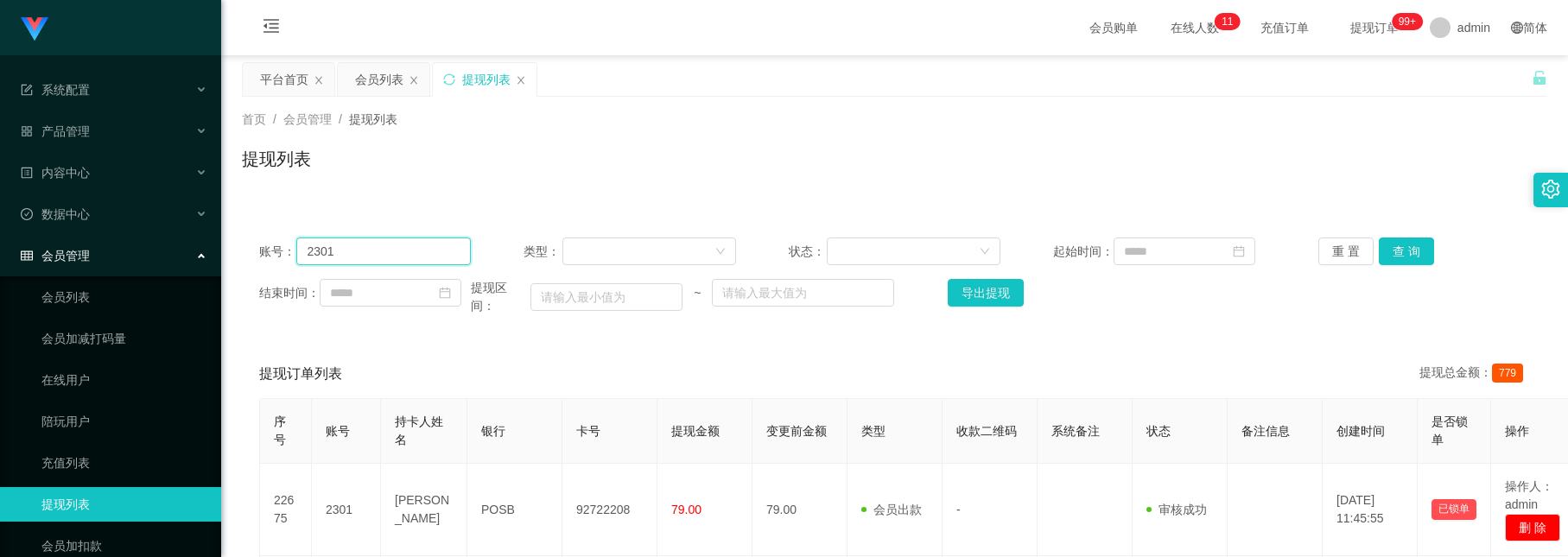
drag, startPoint x: 433, startPoint y: 255, endPoint x: -160, endPoint y: 62, distance: 623.6
click at [0, 62] on html "系统配置 产品管理 内容中心 数据中心 会员管理 会员列表 会员加减打码量 在线用户 陪玩用户 充值列表 提现列表 会员加扣款 赠送彩金 平台首页 保存配置 …" at bounding box center [784, 278] width 1568 height 557
paste input "Dadidadu"
type input "Dadidadu"
click at [1383, 249] on button "查 询" at bounding box center [1407, 251] width 55 height 28
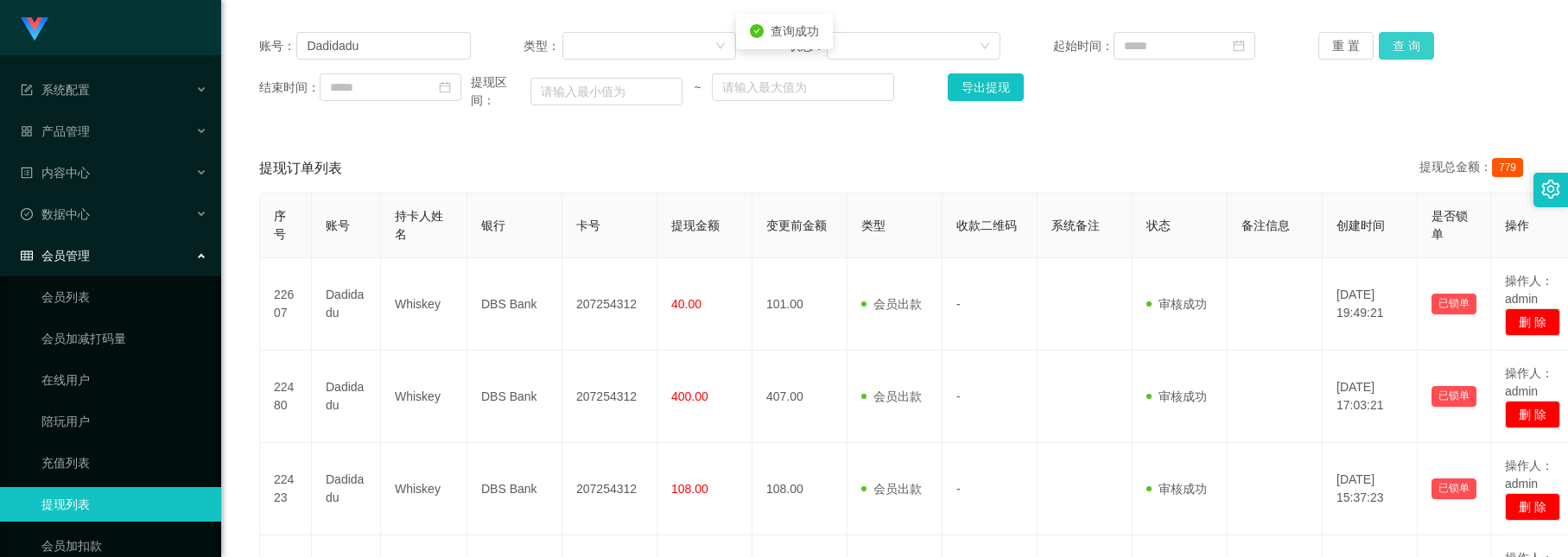
scroll to position [34, 0]
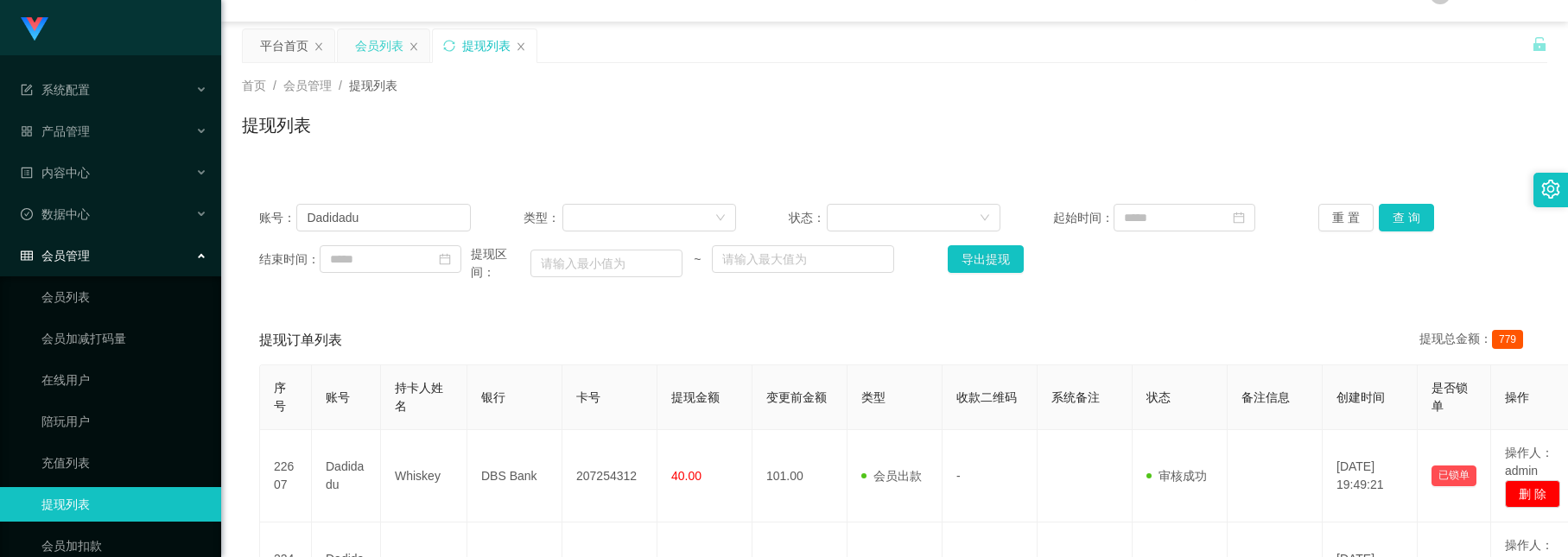
click at [356, 46] on div "会员列表" at bounding box center [380, 45] width 48 height 33
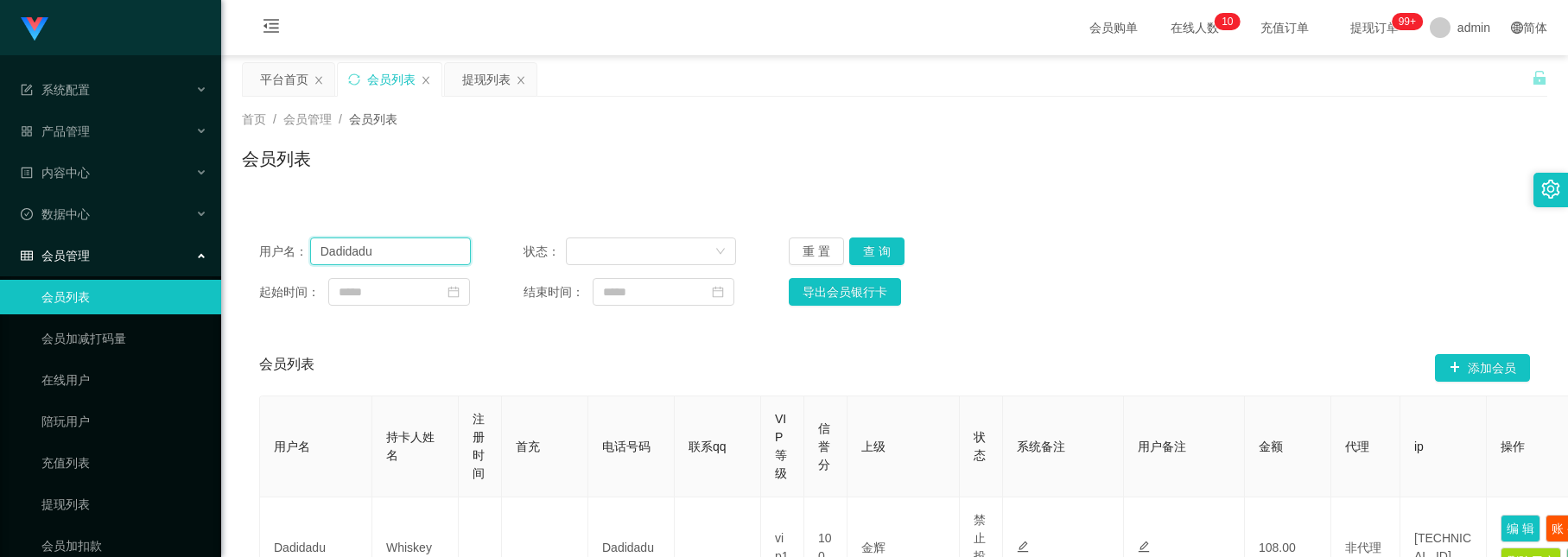
drag, startPoint x: 425, startPoint y: 263, endPoint x: -59, endPoint y: 57, distance: 526.0
click at [0, 57] on html "系统配置 产品管理 内容中心 数据中心 会员管理 会员列表 会员加减打码量 在线用户 陪玩用户 充值列表 提现列表 会员加扣款 赠送彩金 平台首页 保存配置 …" at bounding box center [784, 278] width 1568 height 557
click at [869, 263] on button "查 询" at bounding box center [876, 251] width 55 height 28
drag, startPoint x: 395, startPoint y: 53, endPoint x: 57, endPoint y: -80, distance: 363.2
click at [57, 0] on html "系统配置 产品管理 内容中心 数据中心 会员管理 会员列表 会员加减打码量 在线用户 陪玩用户 充值列表 提现列表 会员加扣款 赠送彩金 平台首页 保存配置 …" at bounding box center [784, 278] width 1568 height 557
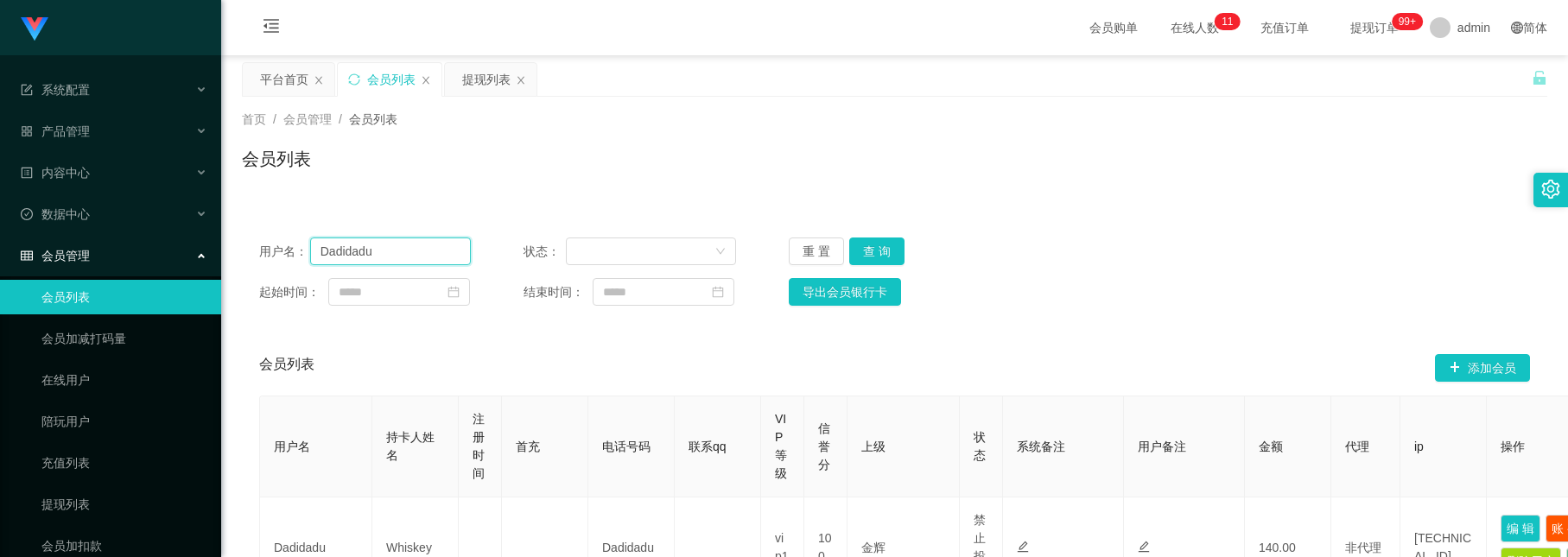
paste input "2301"
type input "2301"
click at [873, 252] on button "查 询" at bounding box center [876, 251] width 55 height 28
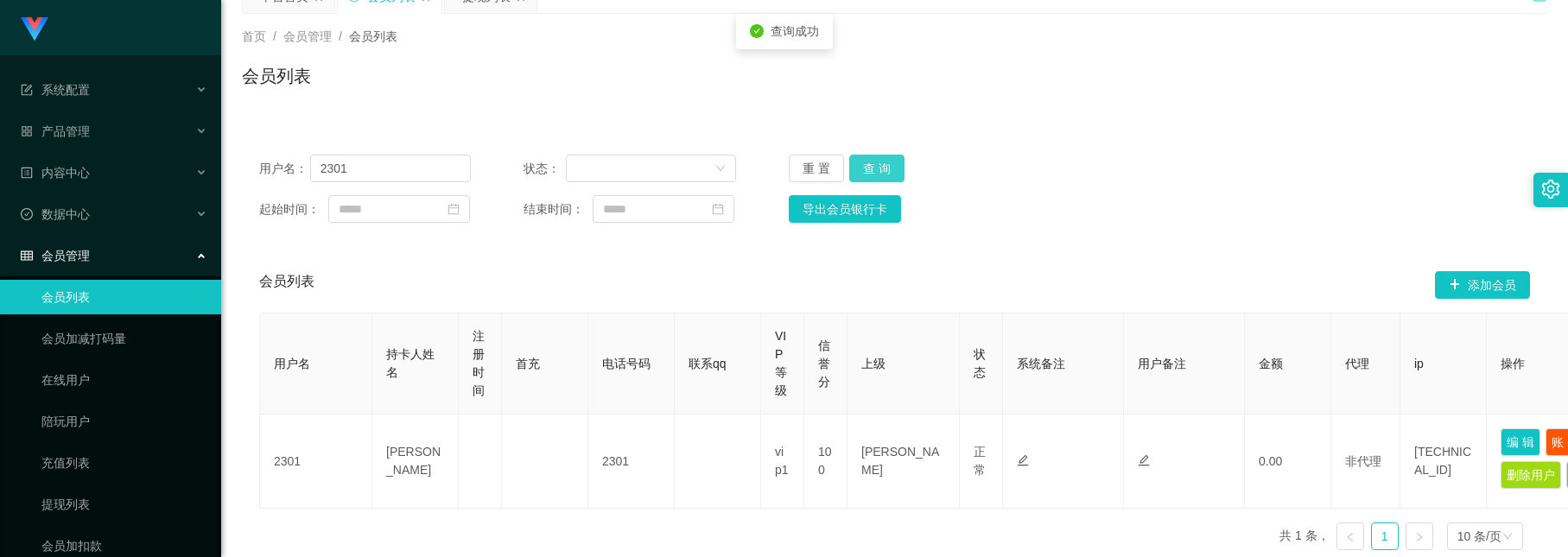
scroll to position [129, 0]
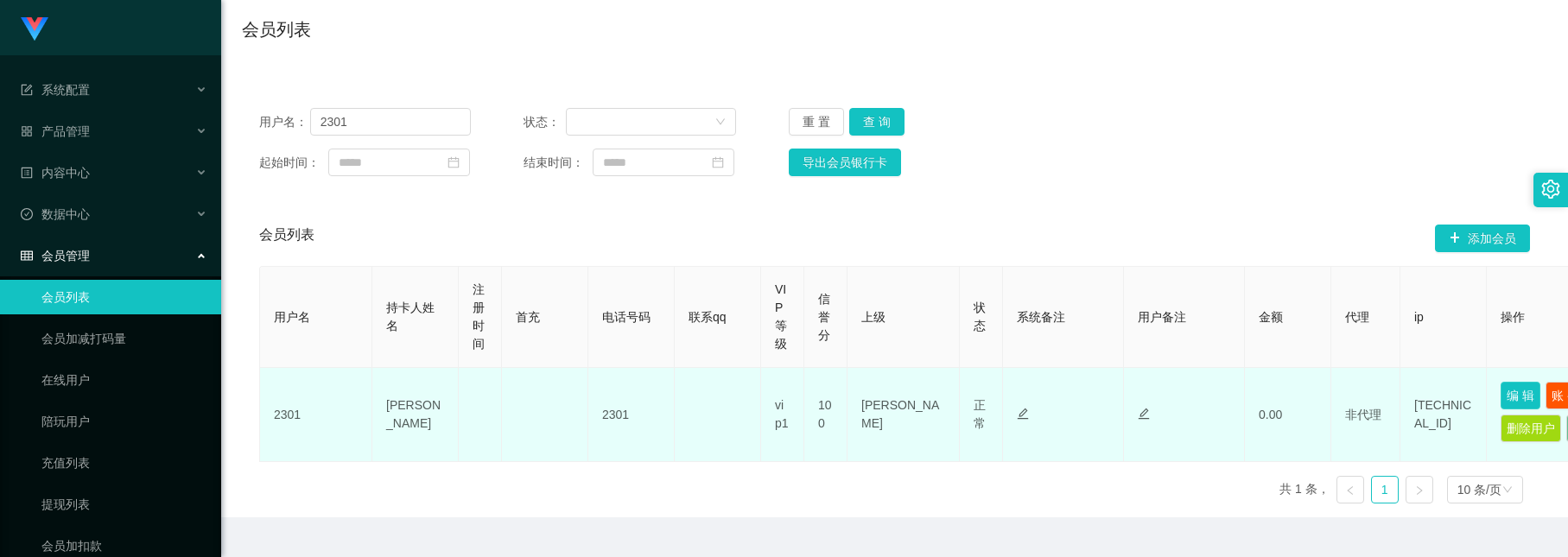
click at [1510, 387] on button "编 辑" at bounding box center [1521, 395] width 40 height 28
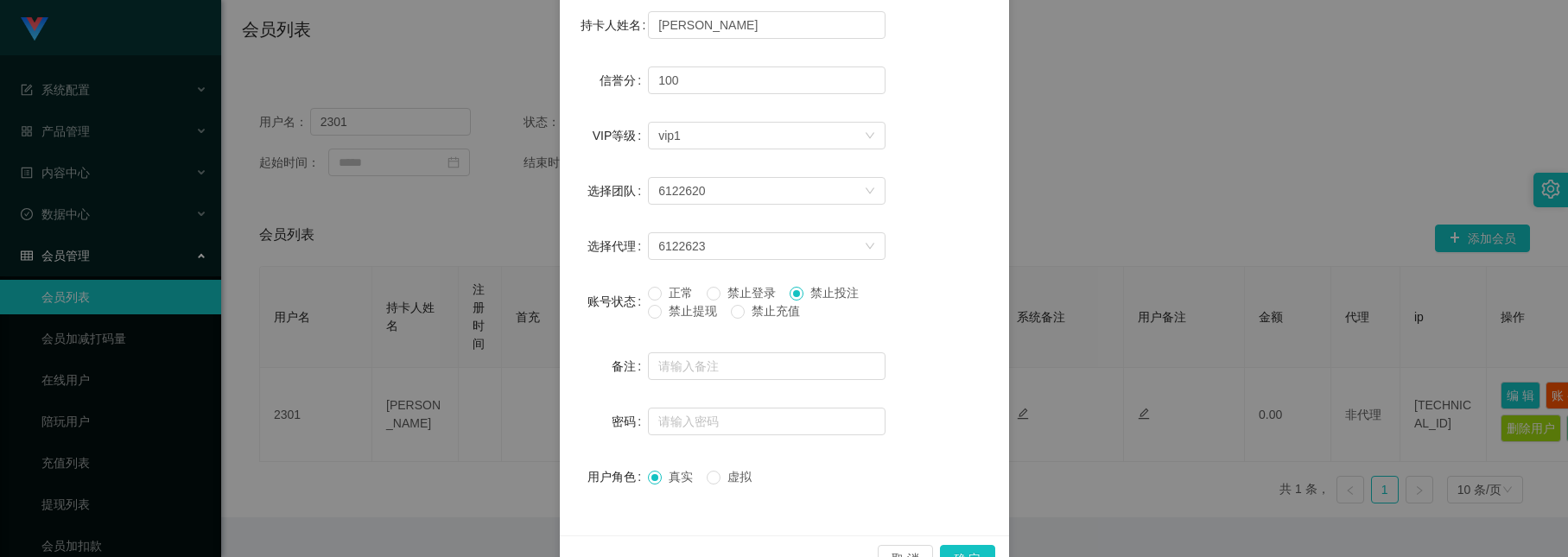
scroll to position [259, 0]
click at [823, 291] on span "禁止投注" at bounding box center [835, 291] width 62 height 14
click at [947, 547] on button "确 定" at bounding box center [967, 557] width 55 height 28
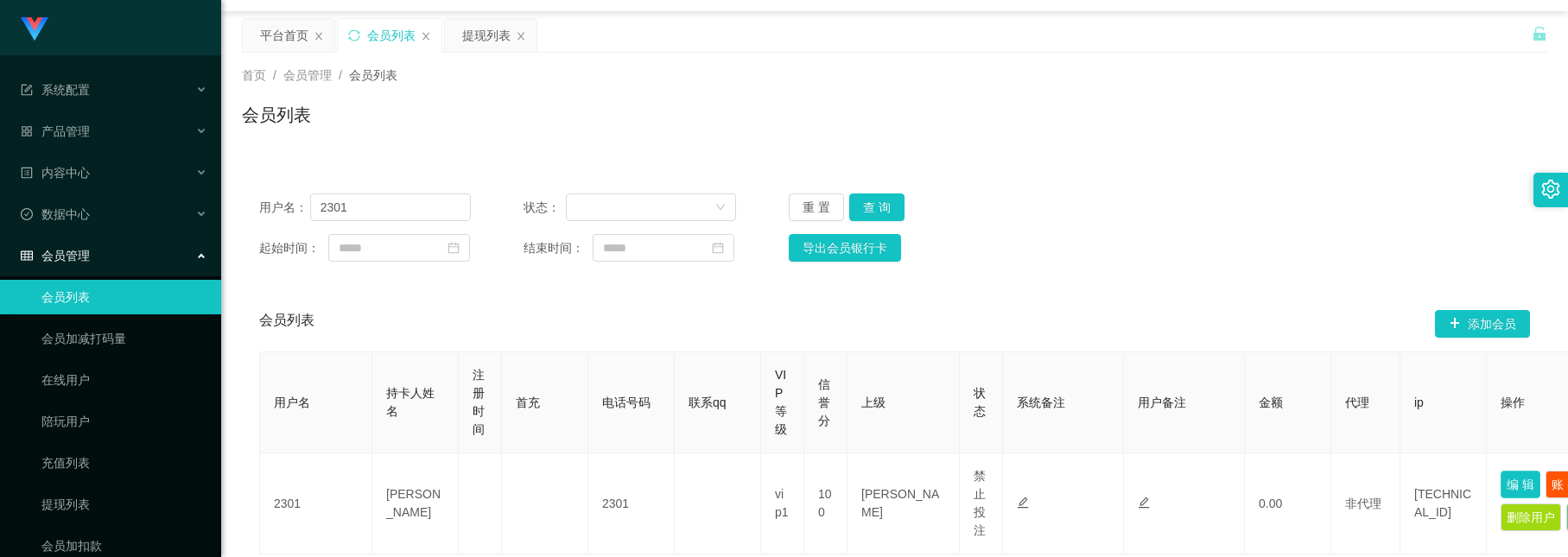
scroll to position [0, 0]
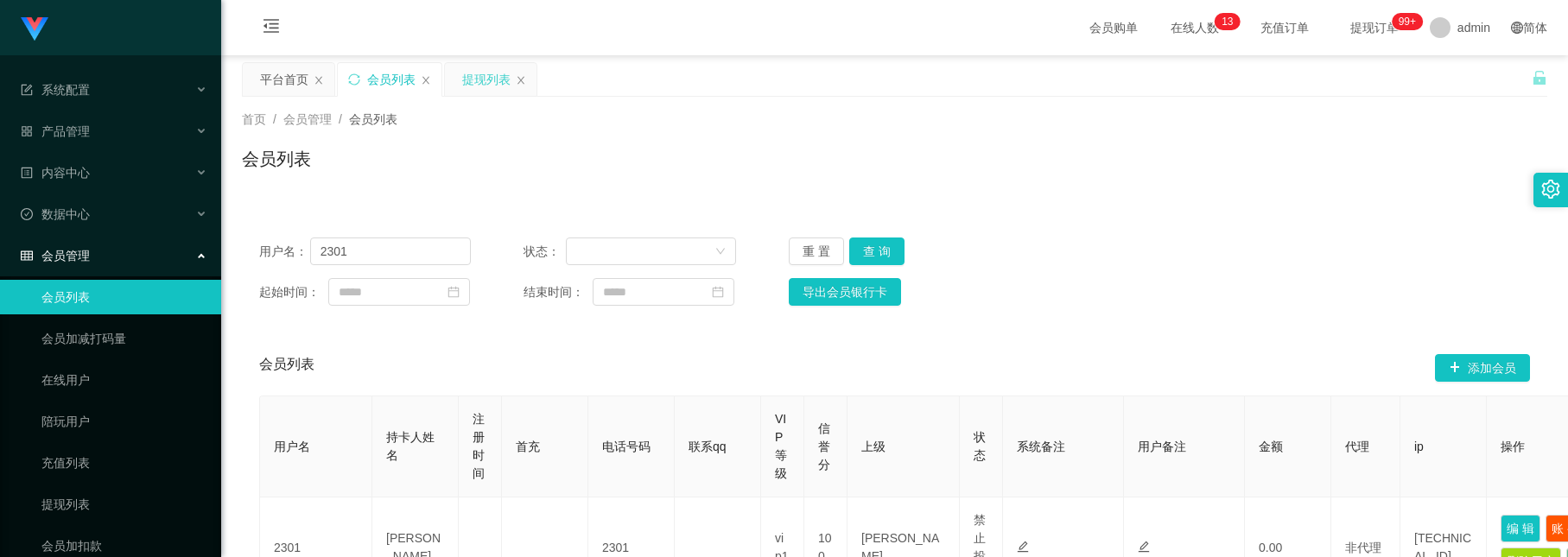
click at [483, 86] on div "提现列表" at bounding box center [487, 79] width 48 height 33
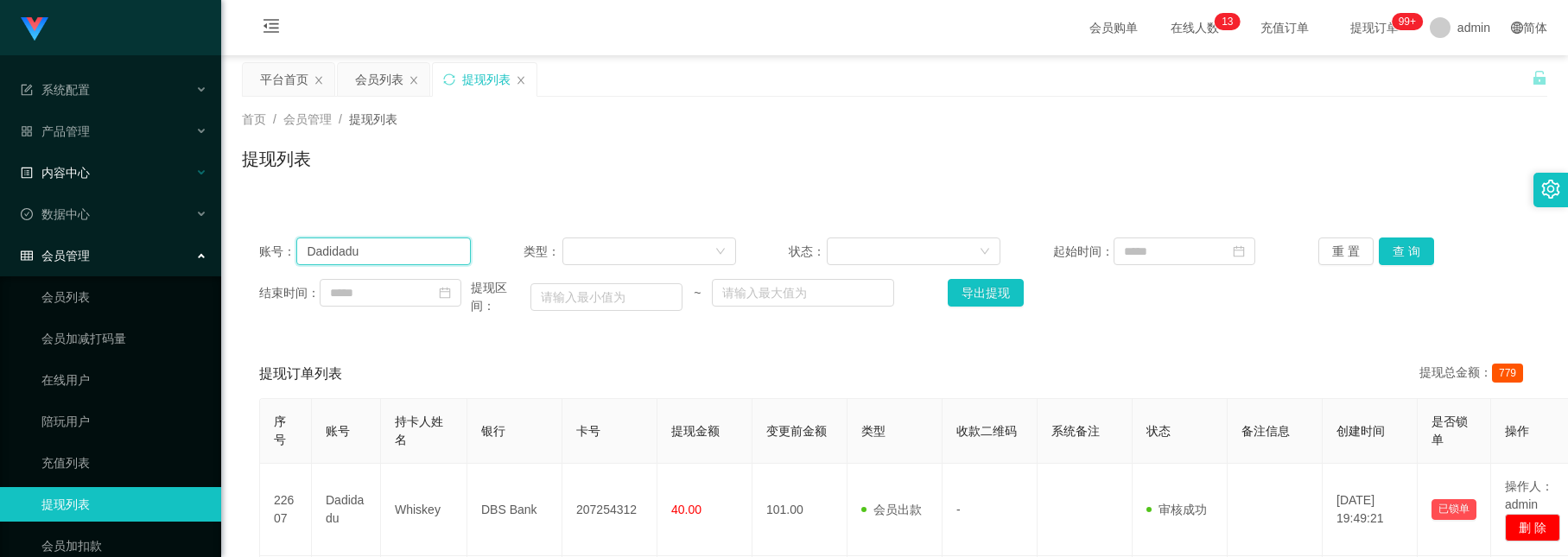
drag, startPoint x: 420, startPoint y: 252, endPoint x: 176, endPoint y: 180, distance: 254.4
click at [176, 180] on section "系统配置 产品管理 内容中心 数据中心 会员管理 会员列表 会员加减打码量 在线用户 陪玩用户 充值列表 提现列表 会员加扣款 赠送彩金 平台首页 保存配置 …" at bounding box center [784, 485] width 1568 height 969
paste input "Teeqiulong"
type input "Teeqiulong"
click at [1380, 252] on button "查 询" at bounding box center [1407, 251] width 55 height 28
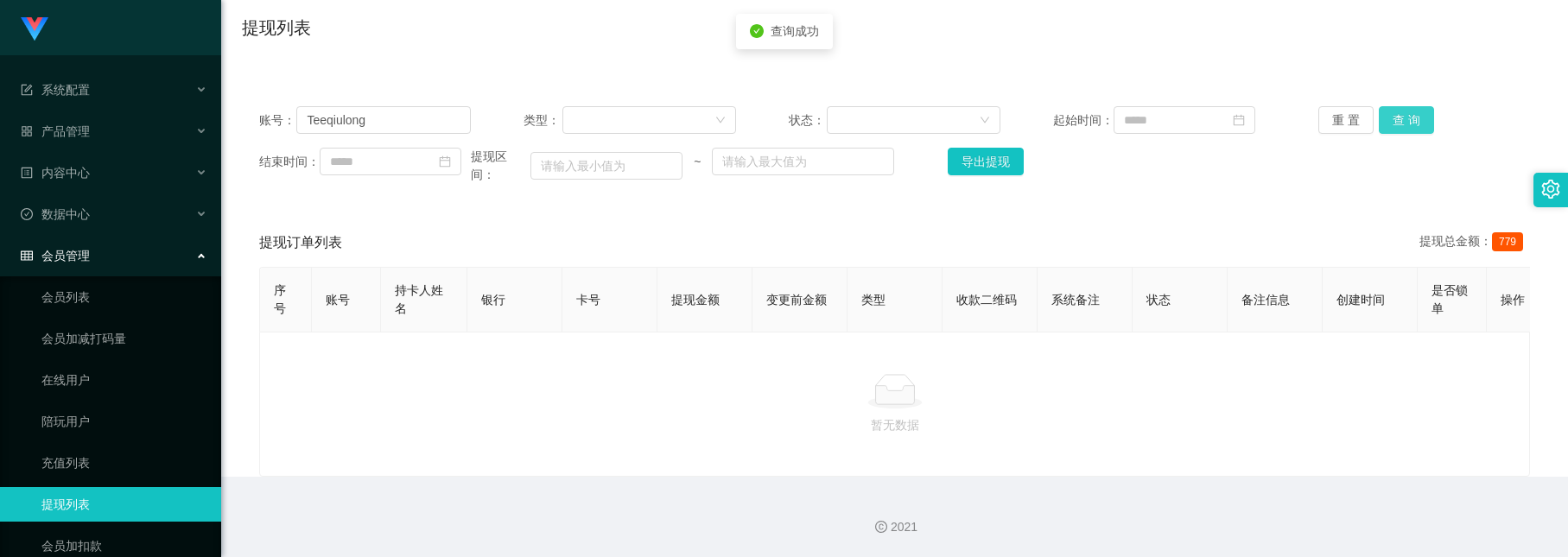
scroll to position [160, 0]
click at [437, 69] on div "账号： Teeqiulong 类型： 状态： 起始时间： 重 置 查 询 结束时间： 提现区间： ~ 导出提现 提现订单列表 提现总金额： 779 序号 账号…" at bounding box center [895, 272] width 1306 height 408
click at [1405, 106] on button "查 询" at bounding box center [1407, 120] width 55 height 28
drag, startPoint x: 448, startPoint y: 241, endPoint x: 498, endPoint y: 231, distance: 51.0
click at [448, 241] on div "提现订单列表 提现总金额： 779" at bounding box center [895, 242] width 1271 height 48
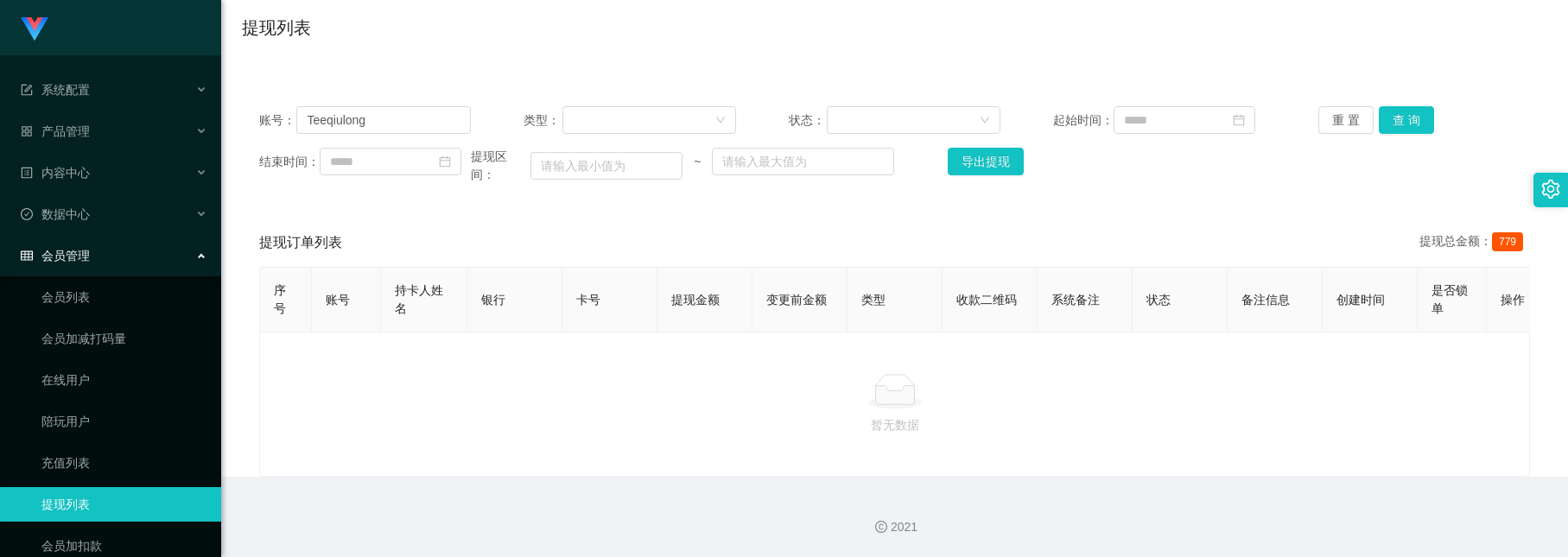
click at [1424, 106] on div "重 置 查 询" at bounding box center [1424, 120] width 212 height 28
click at [1415, 106] on button "查 询" at bounding box center [1407, 120] width 55 height 28
click at [429, 14] on div "提现列表" at bounding box center [895, 34] width 1306 height 40
click at [1401, 106] on button "查 询" at bounding box center [1407, 120] width 55 height 28
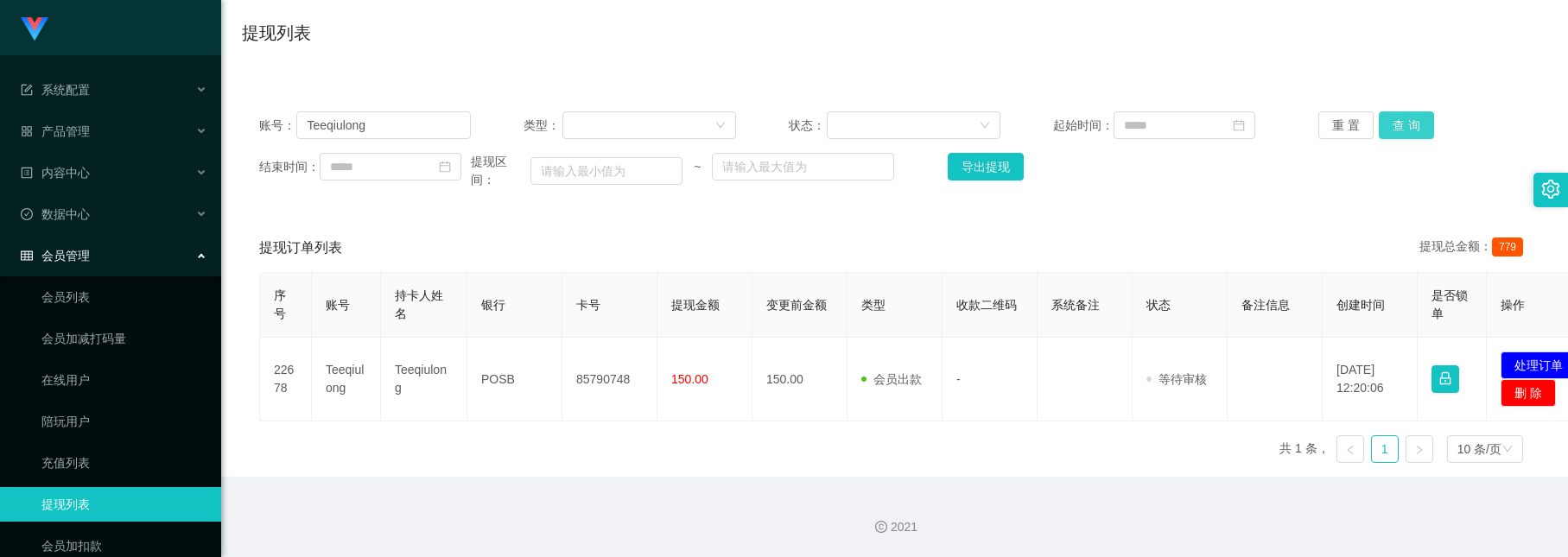
scroll to position [135, 0]
click at [505, 466] on div "序号 账号 持卡人姓名 银行 卡号 提现金额 变更前金额 类型 收款二维码 系统备注 状态 备注信息 创建时间 是否锁单 操作 22678 Teeqiulon…" at bounding box center [895, 375] width 1271 height 205
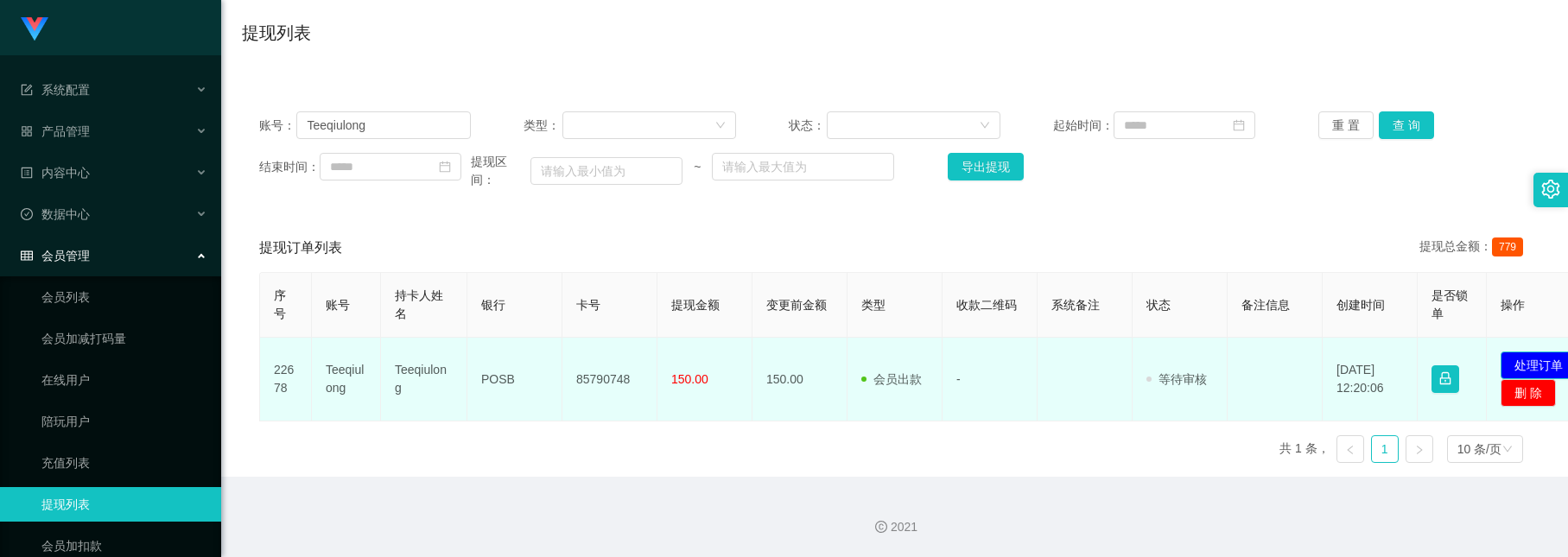
click at [1517, 369] on button "处理订单" at bounding box center [1539, 365] width 76 height 28
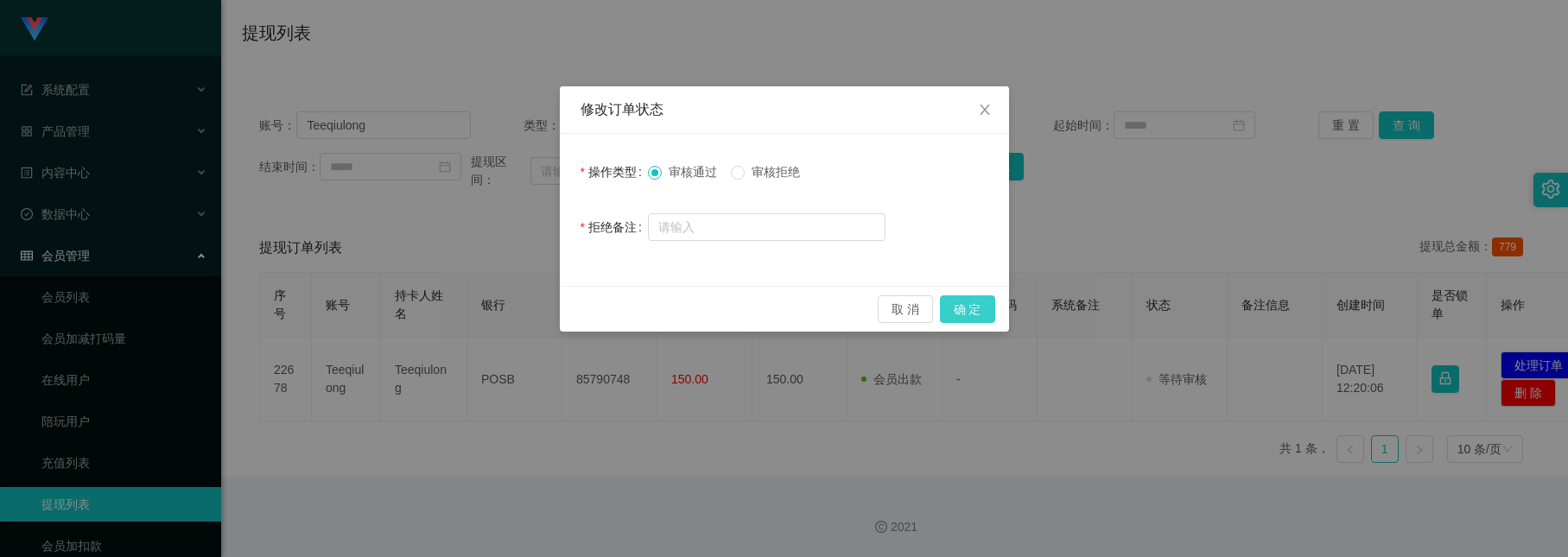
click at [978, 314] on button "确 定" at bounding box center [967, 309] width 55 height 28
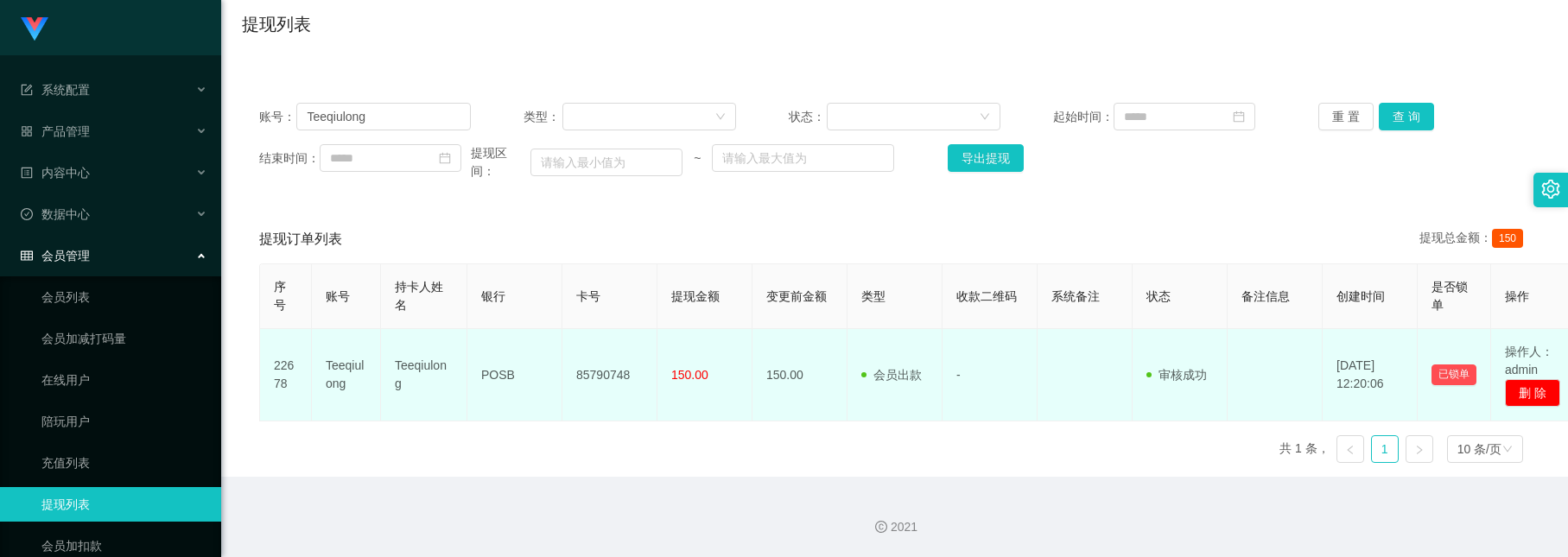
scroll to position [0, 0]
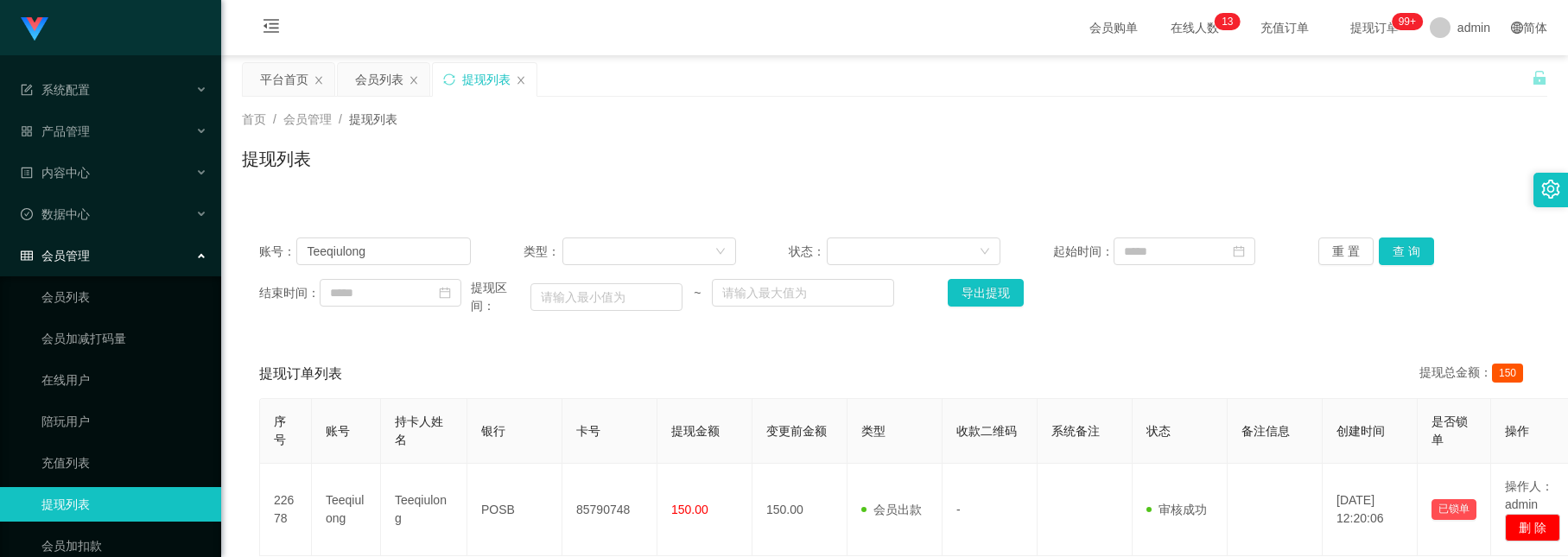
click at [482, 148] on div "提现列表" at bounding box center [895, 165] width 1306 height 40
